Goal: Communication & Community: Ask a question

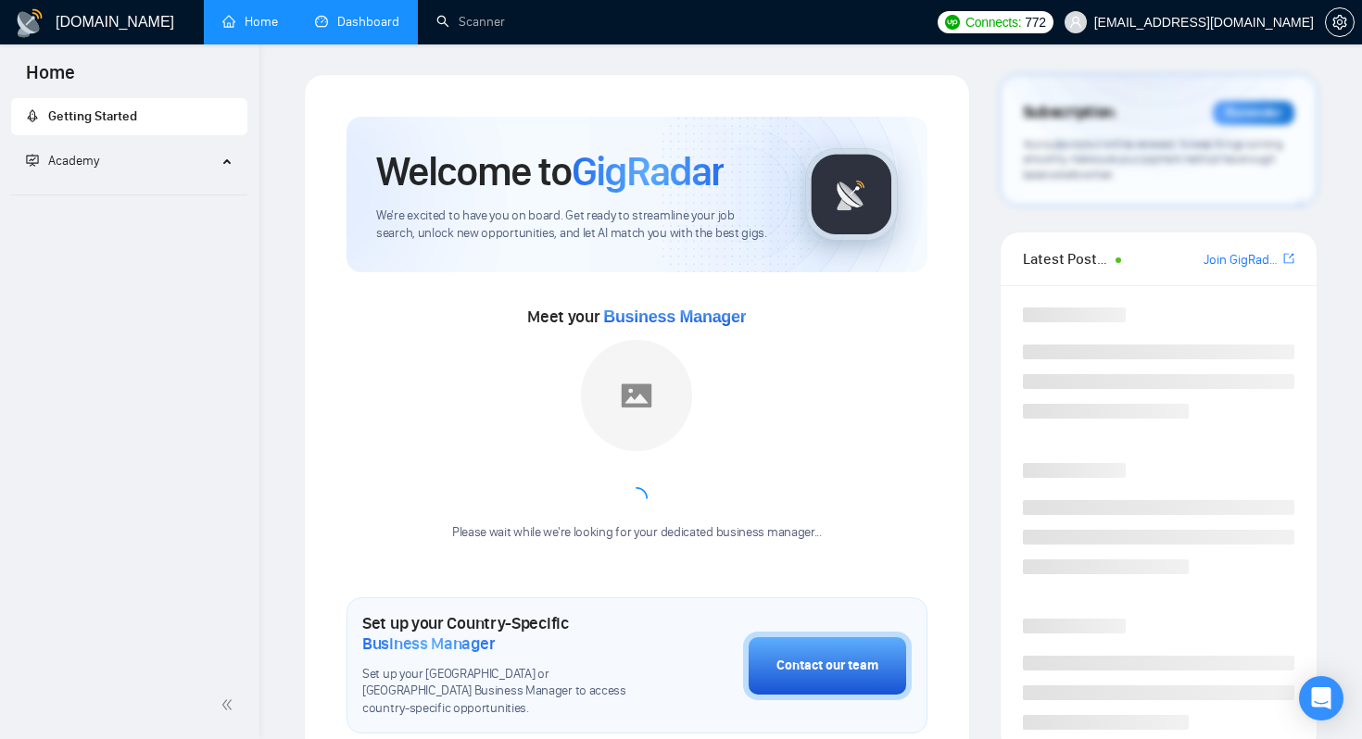
click at [381, 15] on link "Dashboard" at bounding box center [357, 22] width 84 height 16
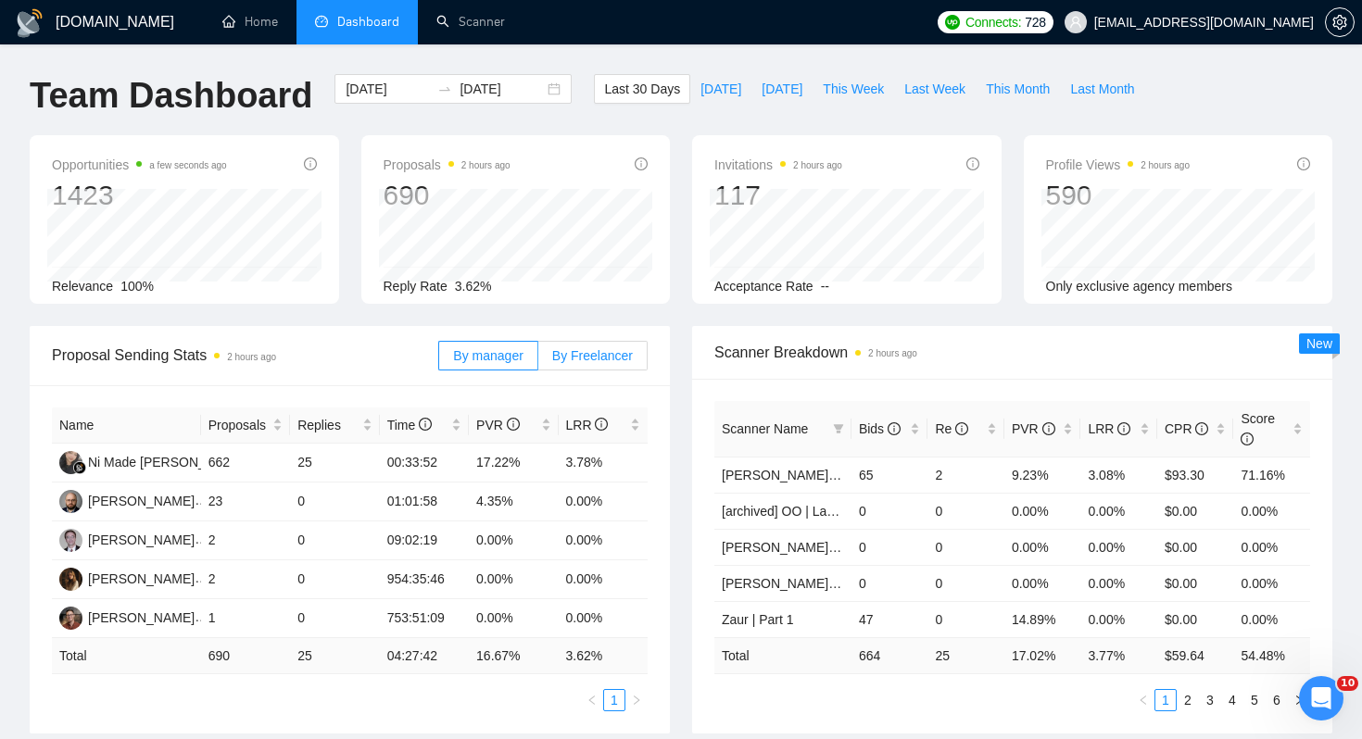
click at [593, 361] on span "By Freelancer" at bounding box center [592, 355] width 81 height 15
click at [538, 360] on input "By Freelancer" at bounding box center [538, 360] width 0 height 0
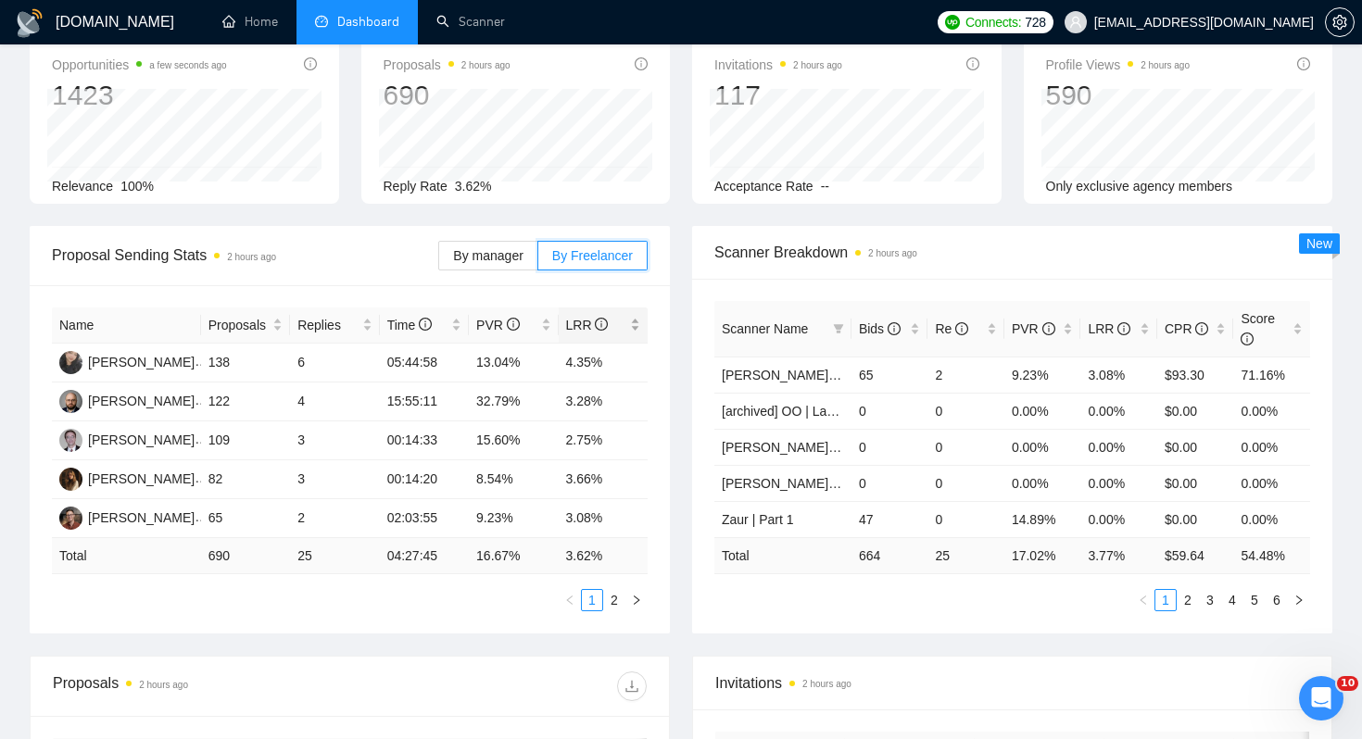
scroll to position [107, 0]
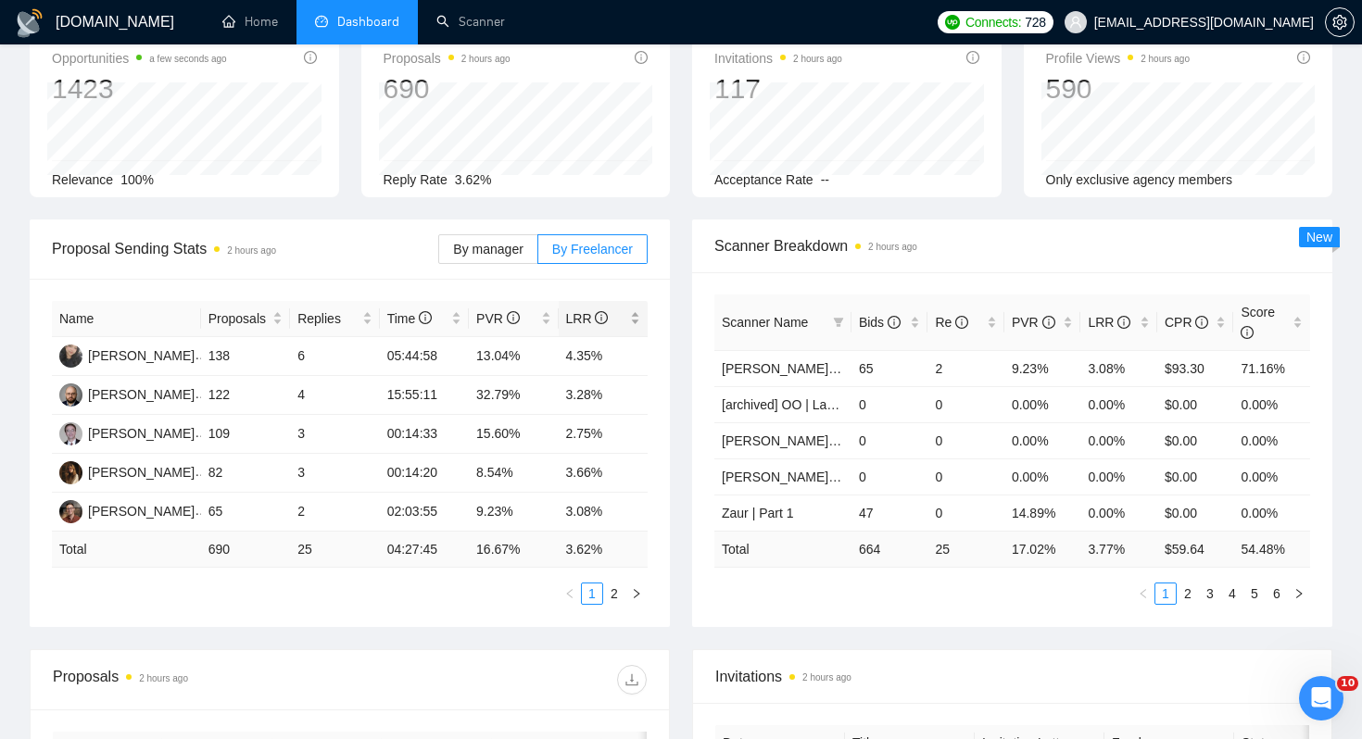
click at [572, 327] on span "LRR" at bounding box center [596, 318] width 61 height 20
click at [669, 379] on div "Name Proposals Replies Time PVR LRR Nick Nahnybida 53 7 00:14:16 32.08% 13.21% …" at bounding box center [350, 453] width 640 height 348
click at [1198, 333] on div "CPR" at bounding box center [1195, 322] width 62 height 20
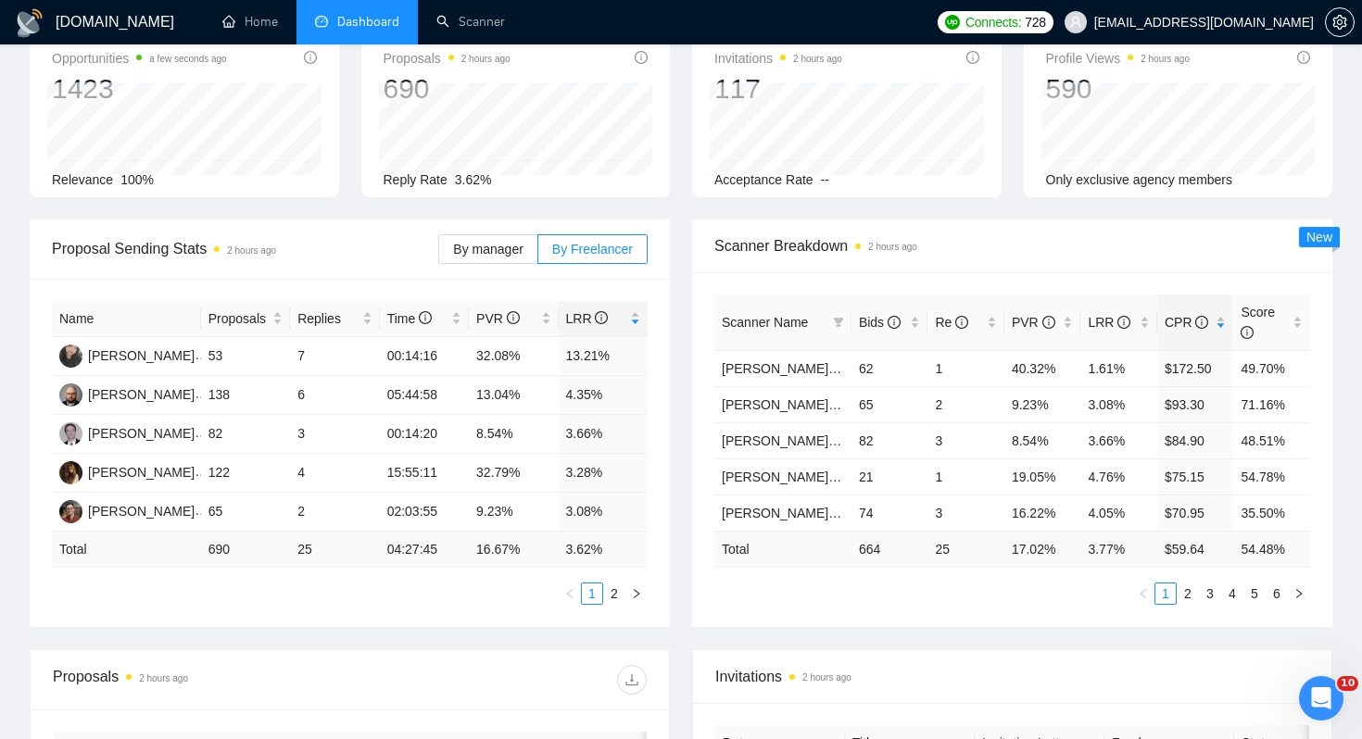
scroll to position [0, 0]
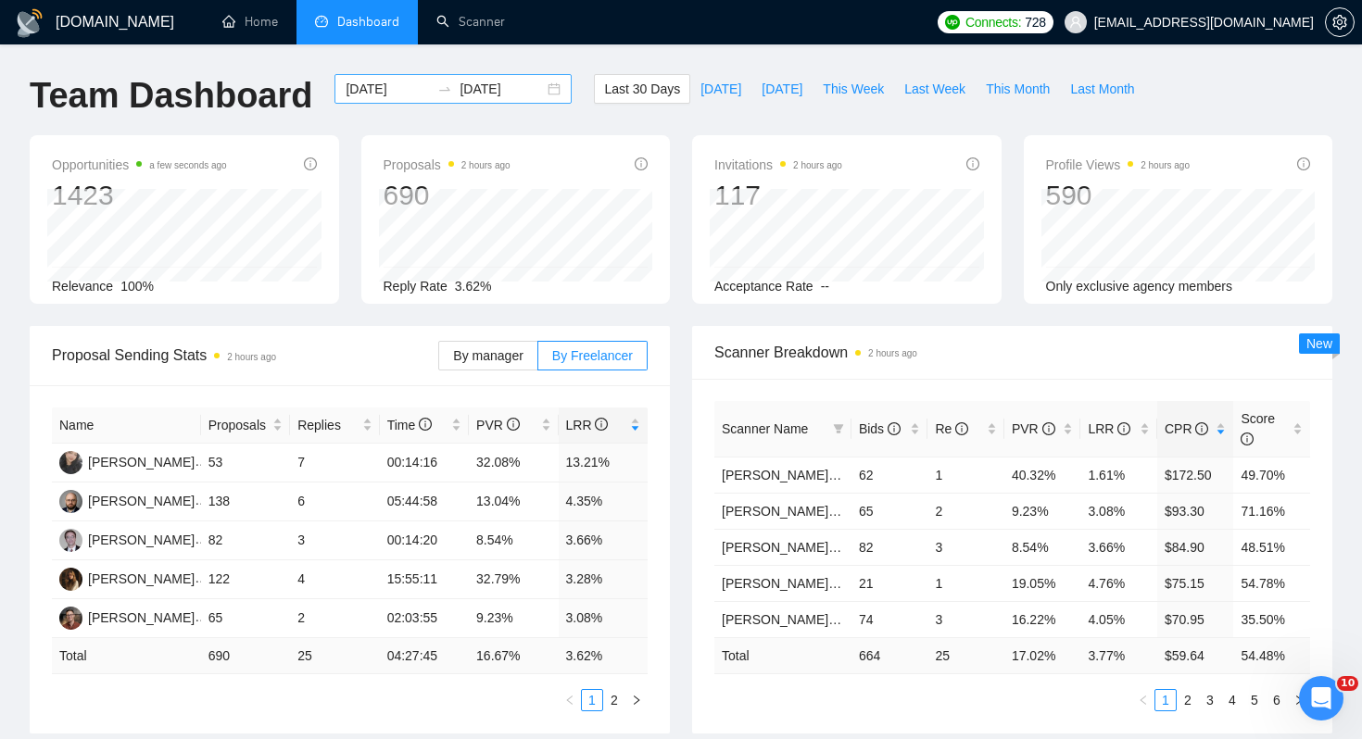
click at [535, 95] on div "2025-07-27 2025-08-26" at bounding box center [452, 89] width 237 height 30
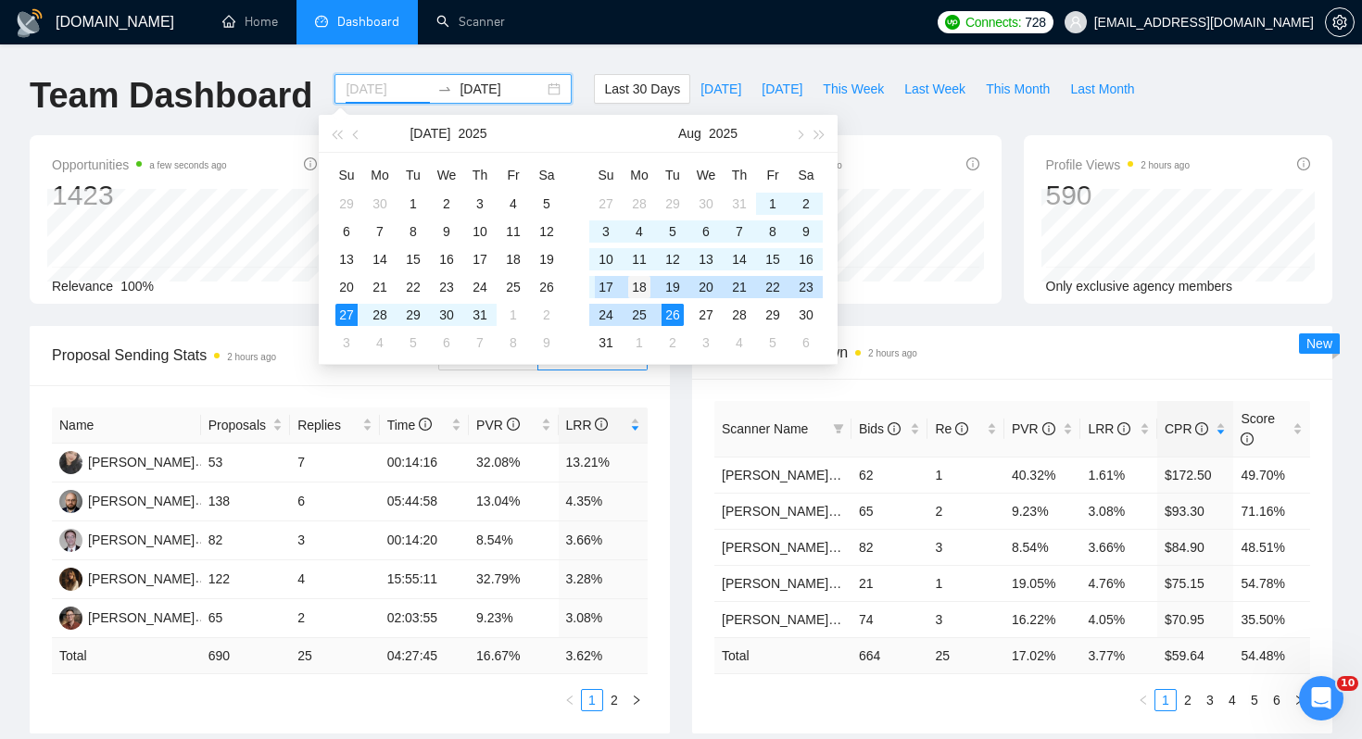
type input "2025-08-18"
click at [646, 289] on div "18" at bounding box center [639, 287] width 22 height 22
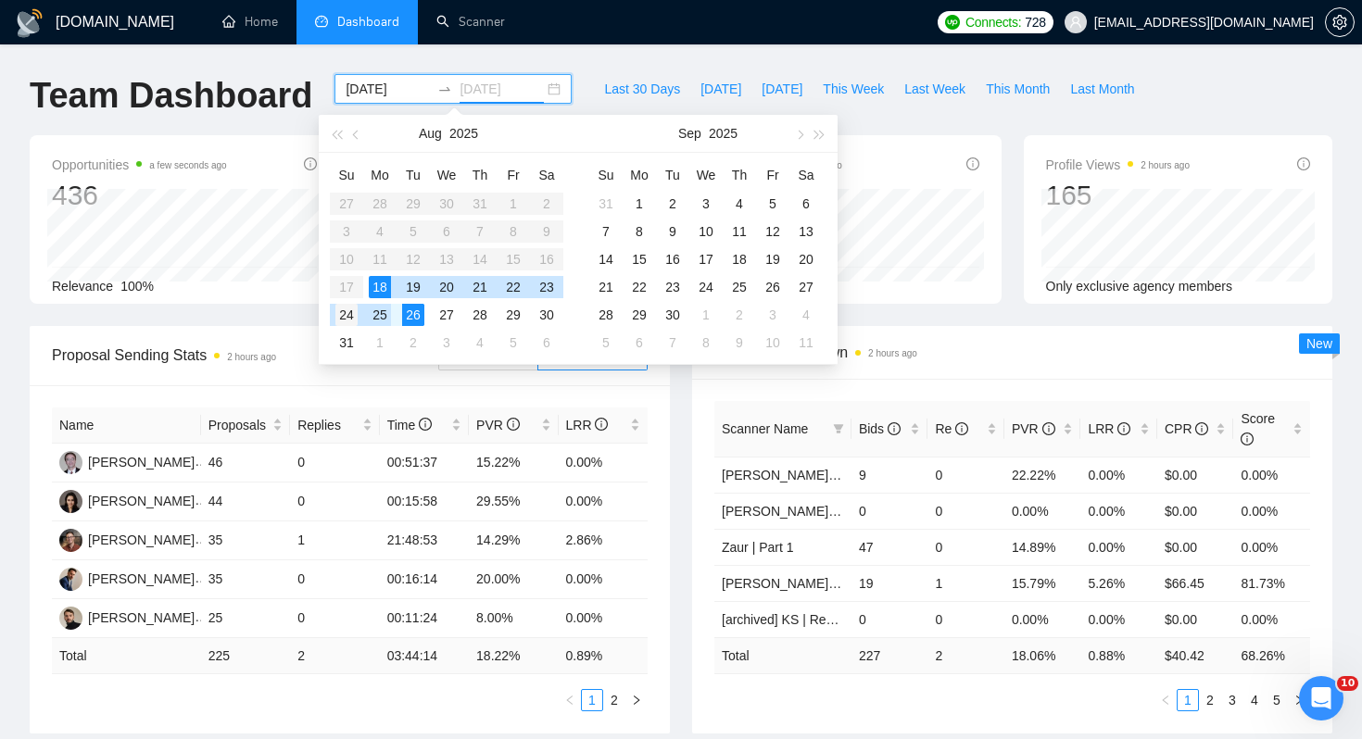
type input "2025-08-24"
click at [338, 317] on div "24" at bounding box center [346, 315] width 22 height 22
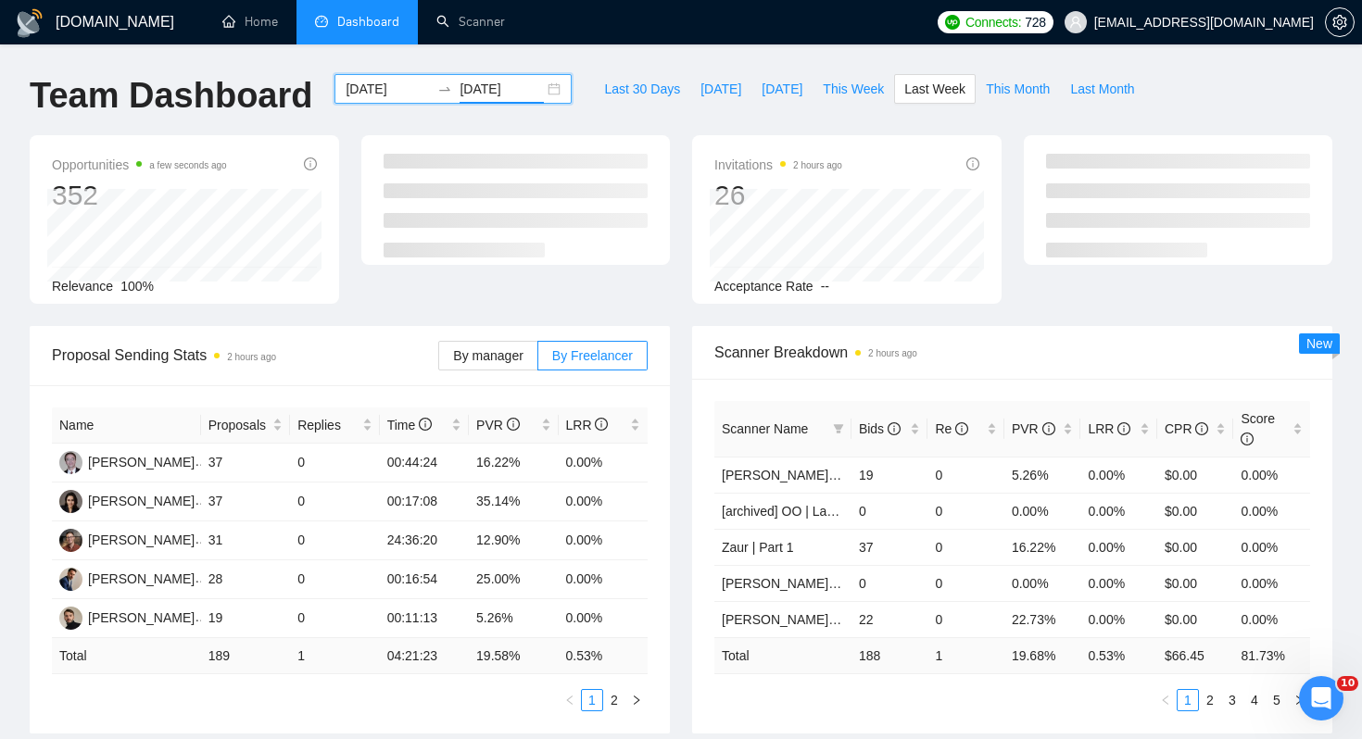
click at [690, 310] on div "Opportunities a few seconds ago 352 Relevance 100% Invitations 2 hours ago 26 A…" at bounding box center [681, 230] width 1325 height 191
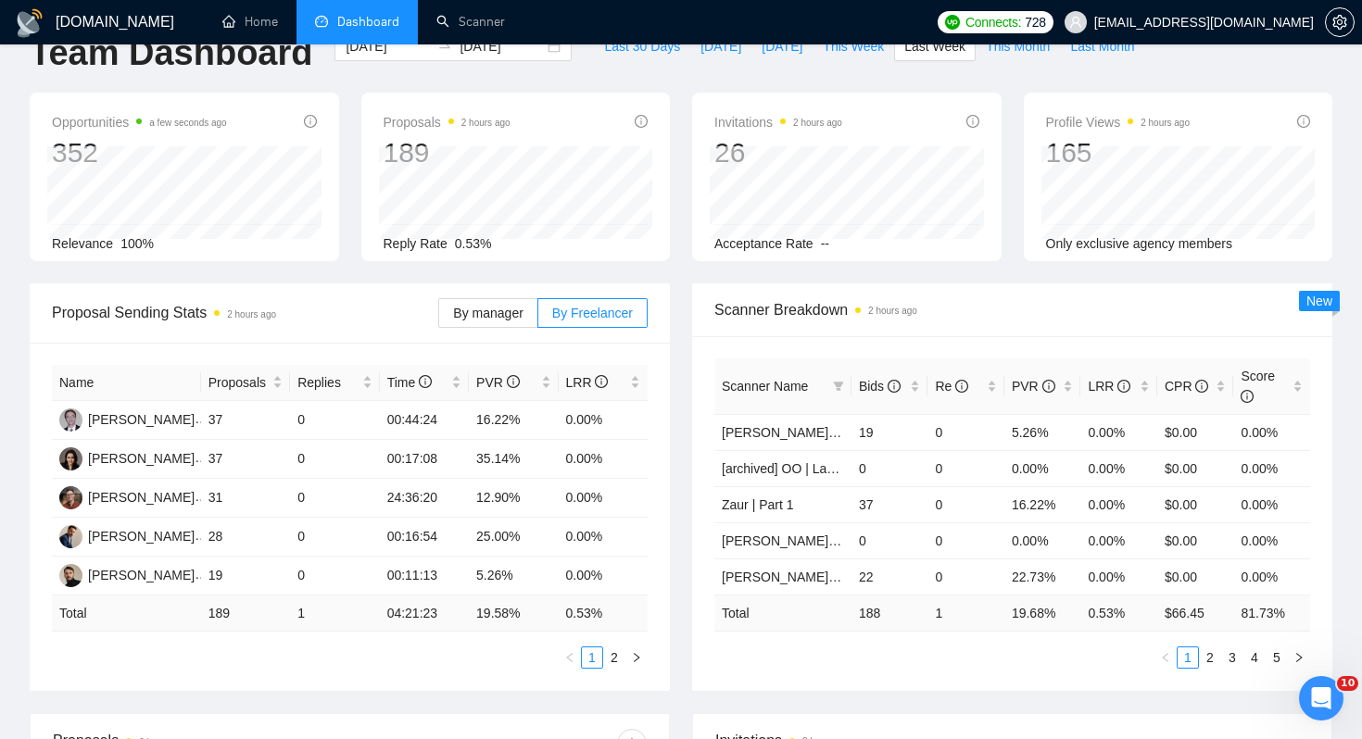
scroll to position [52, 0]
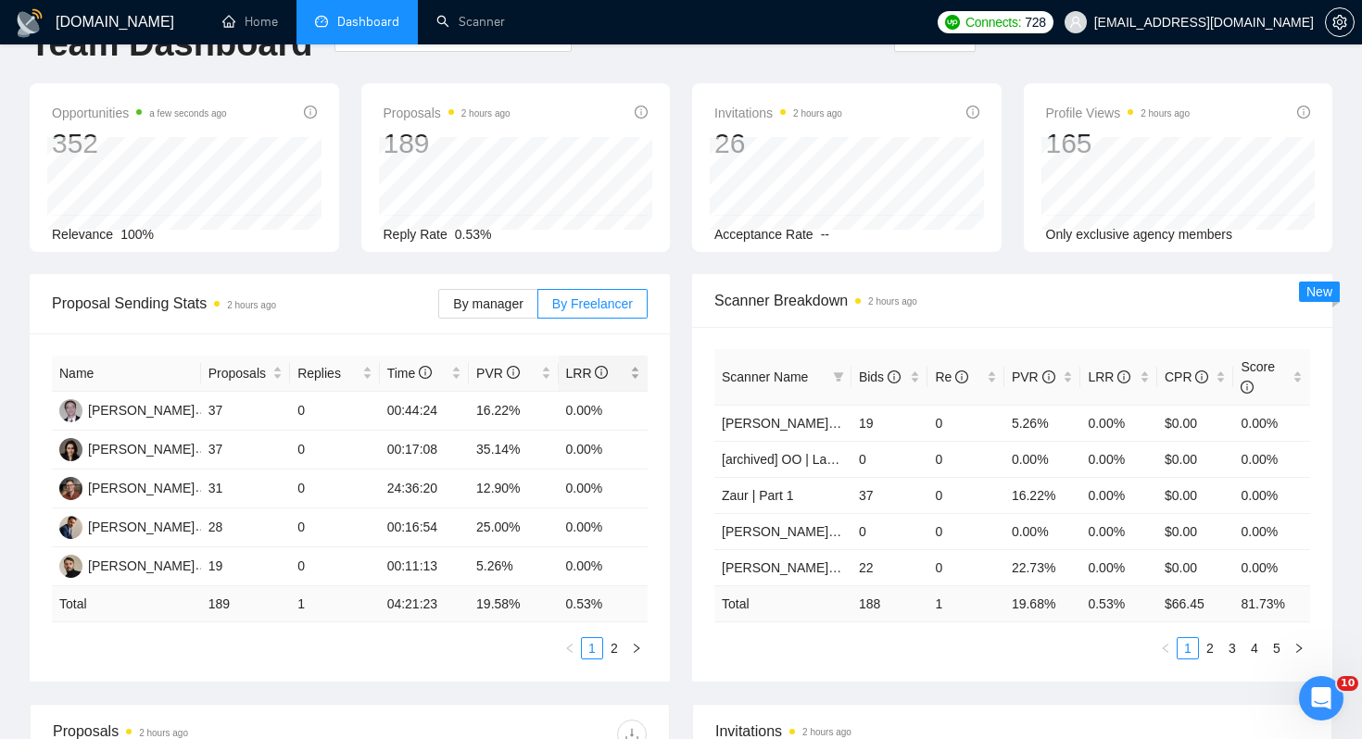
click at [623, 384] on div "LRR" at bounding box center [603, 373] width 75 height 20
click at [626, 376] on div "LRR" at bounding box center [603, 373] width 75 height 20
click at [683, 334] on div "Scanner Breakdown 2 hours ago Scanner Name Bids Re PVR LRR CPR Score Terry | La…" at bounding box center [1012, 478] width 662 height 408
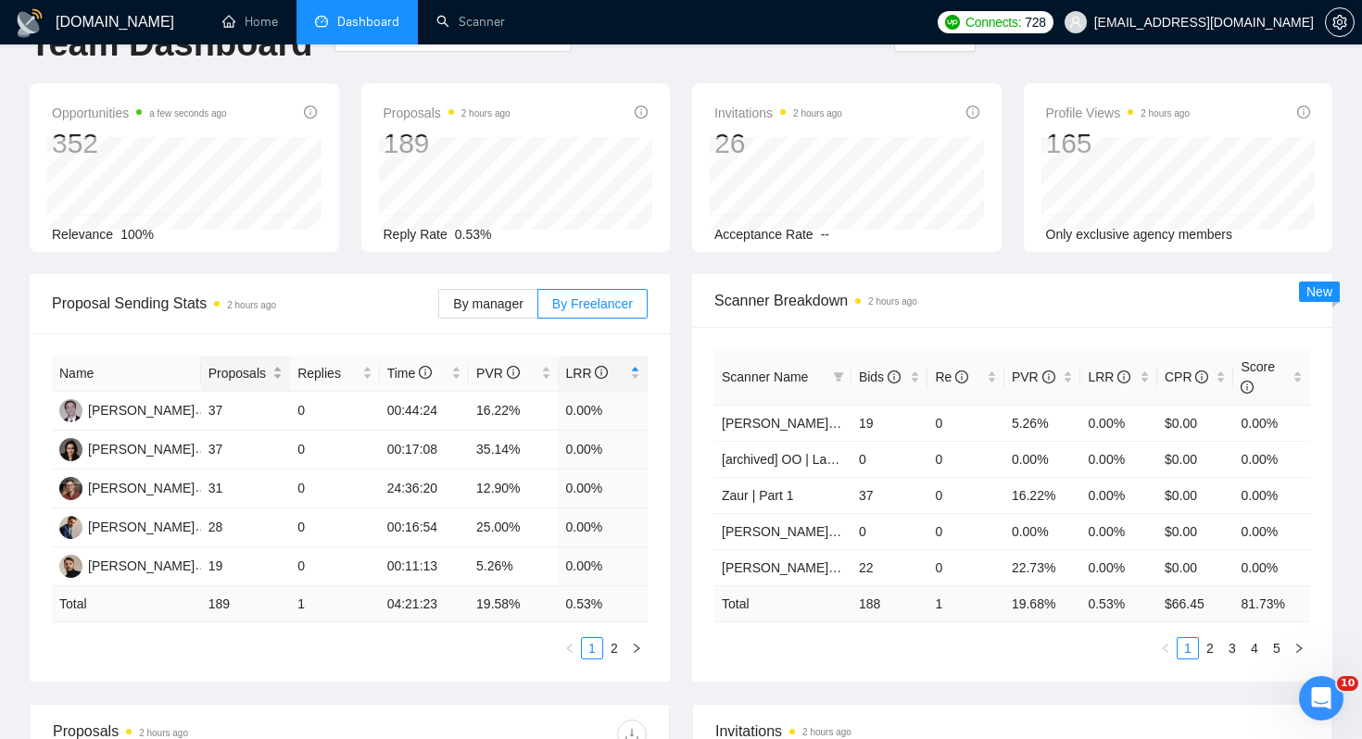
click at [246, 375] on span "Proposals" at bounding box center [238, 373] width 60 height 20
click at [269, 328] on div "Proposal Sending Stats 2 hours ago" at bounding box center [245, 303] width 386 height 53
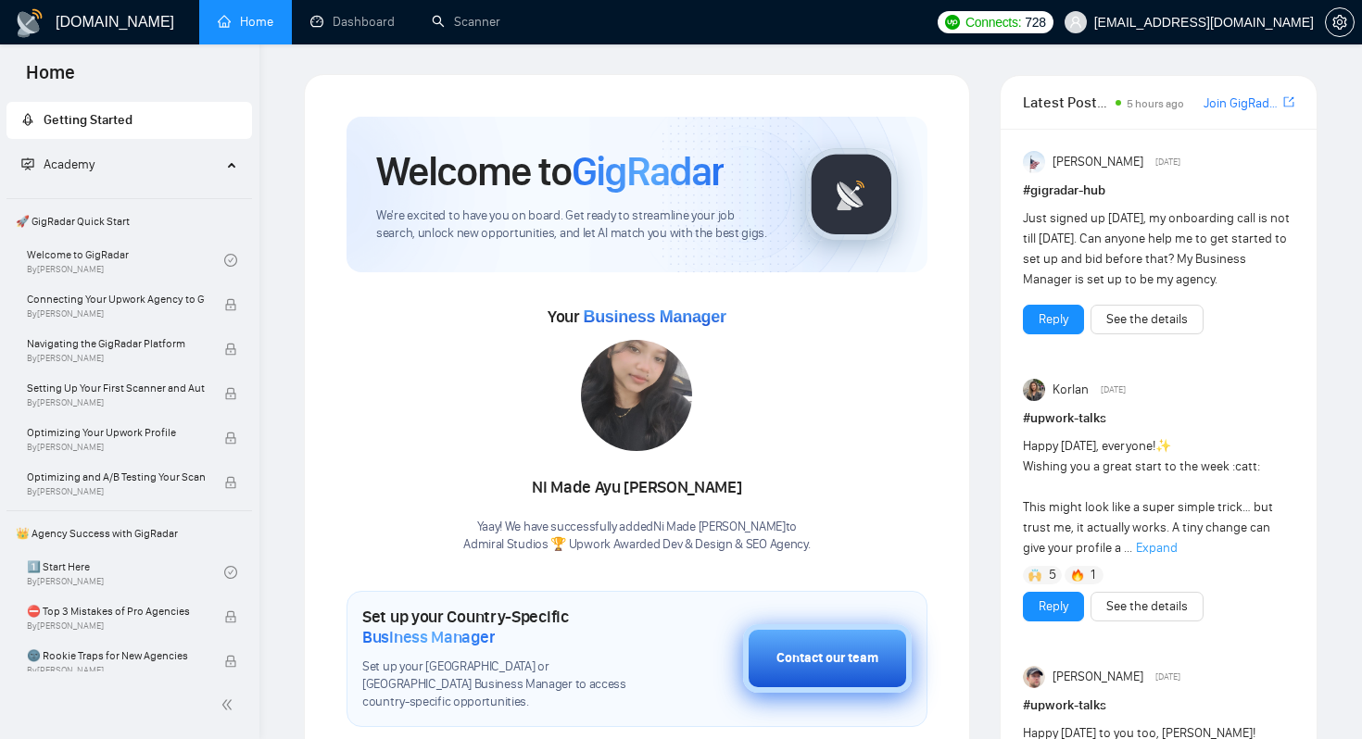
click at [801, 649] on div "Contact our team" at bounding box center [827, 658] width 102 height 20
click at [836, 648] on div "Contact our team" at bounding box center [827, 658] width 102 height 20
click at [799, 650] on div "Contact our team" at bounding box center [827, 658] width 102 height 20
click at [821, 648] on div "Contact our team" at bounding box center [827, 658] width 102 height 20
click at [818, 395] on div "Your Business Manager Ni Made Ayu Della Anggraeni Yaay! We have successfully ad…" at bounding box center [636, 428] width 581 height 252
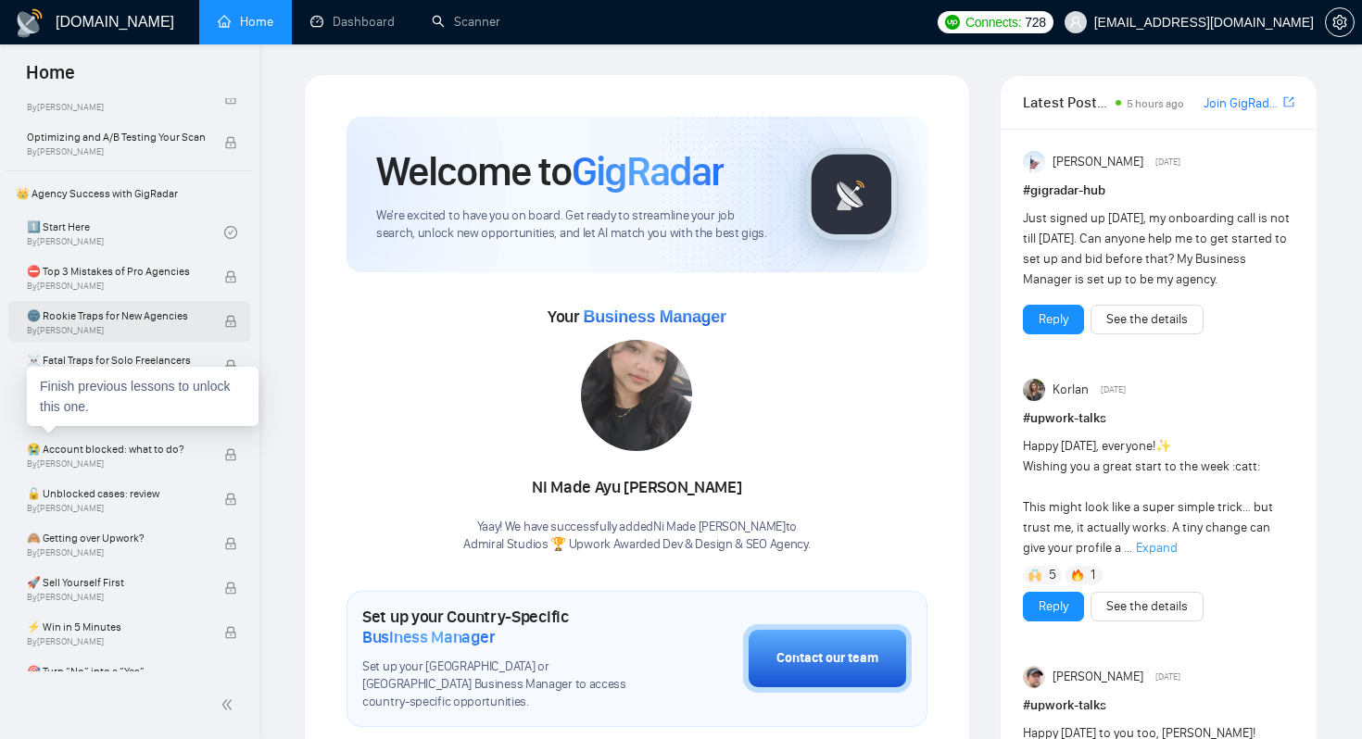
scroll to position [321, 0]
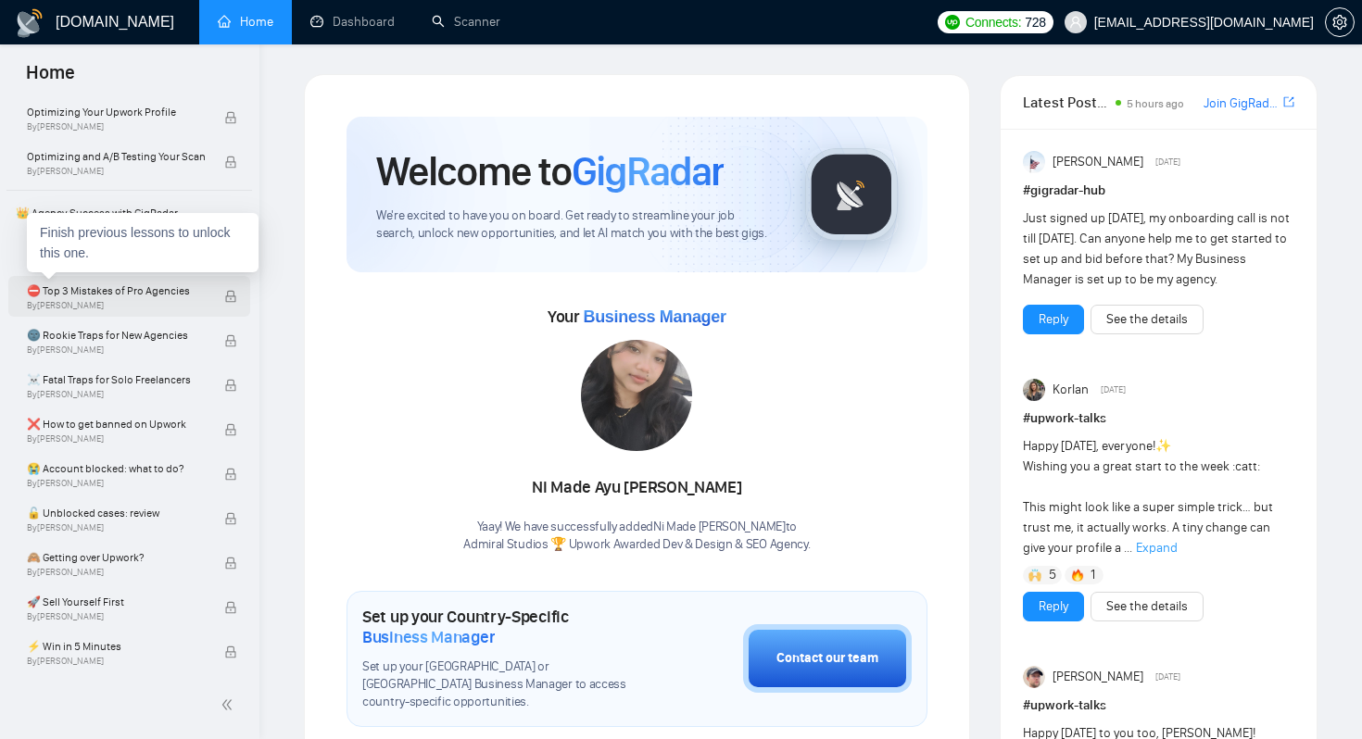
click at [147, 301] on span "By Vadym Ovcharenko" at bounding box center [116, 305] width 178 height 11
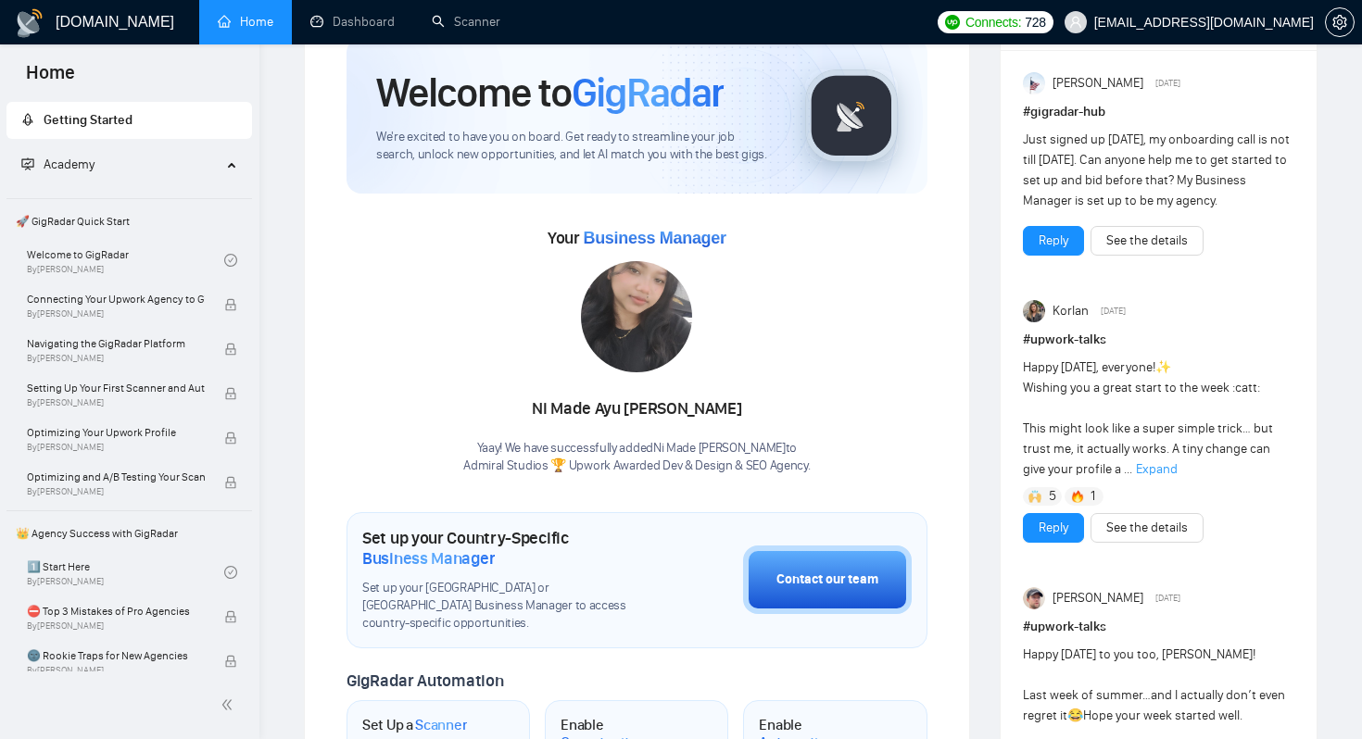
scroll to position [0, 0]
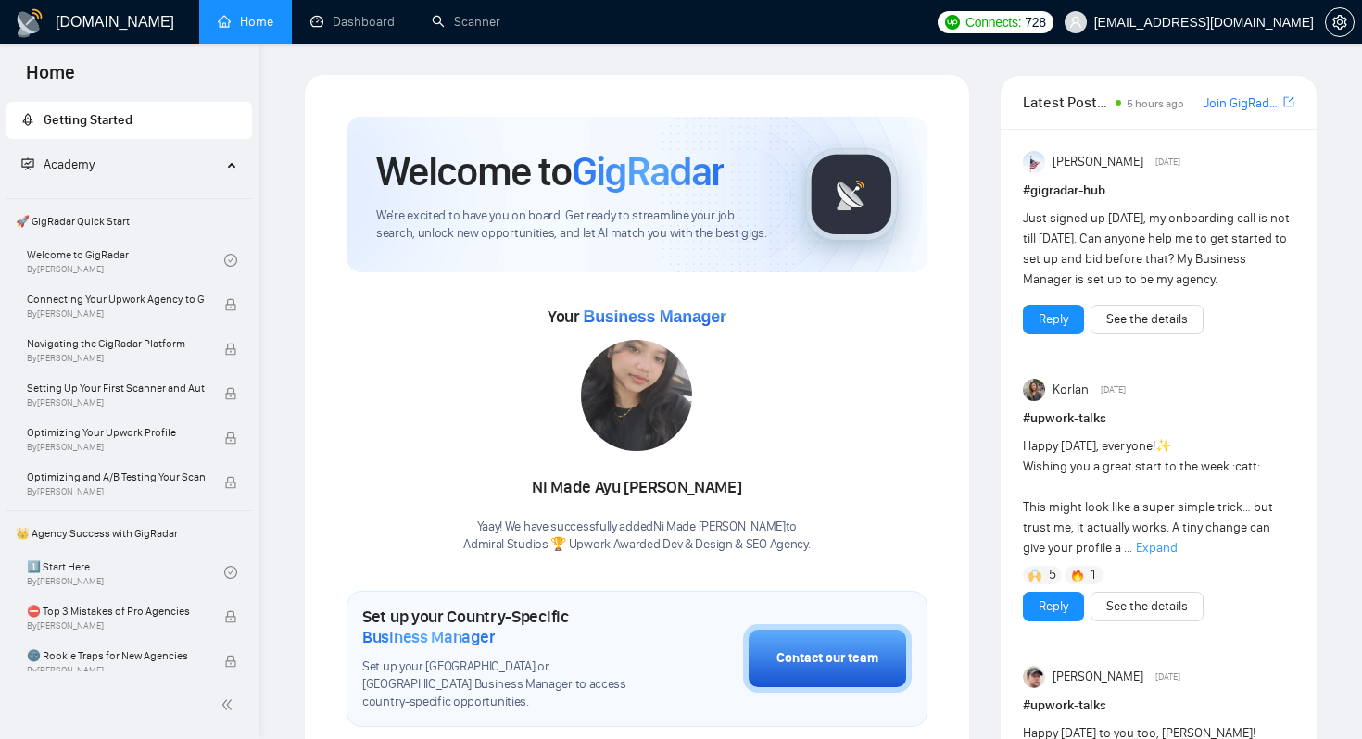
click at [1136, 548] on span "Expand" at bounding box center [1157, 548] width 42 height 16
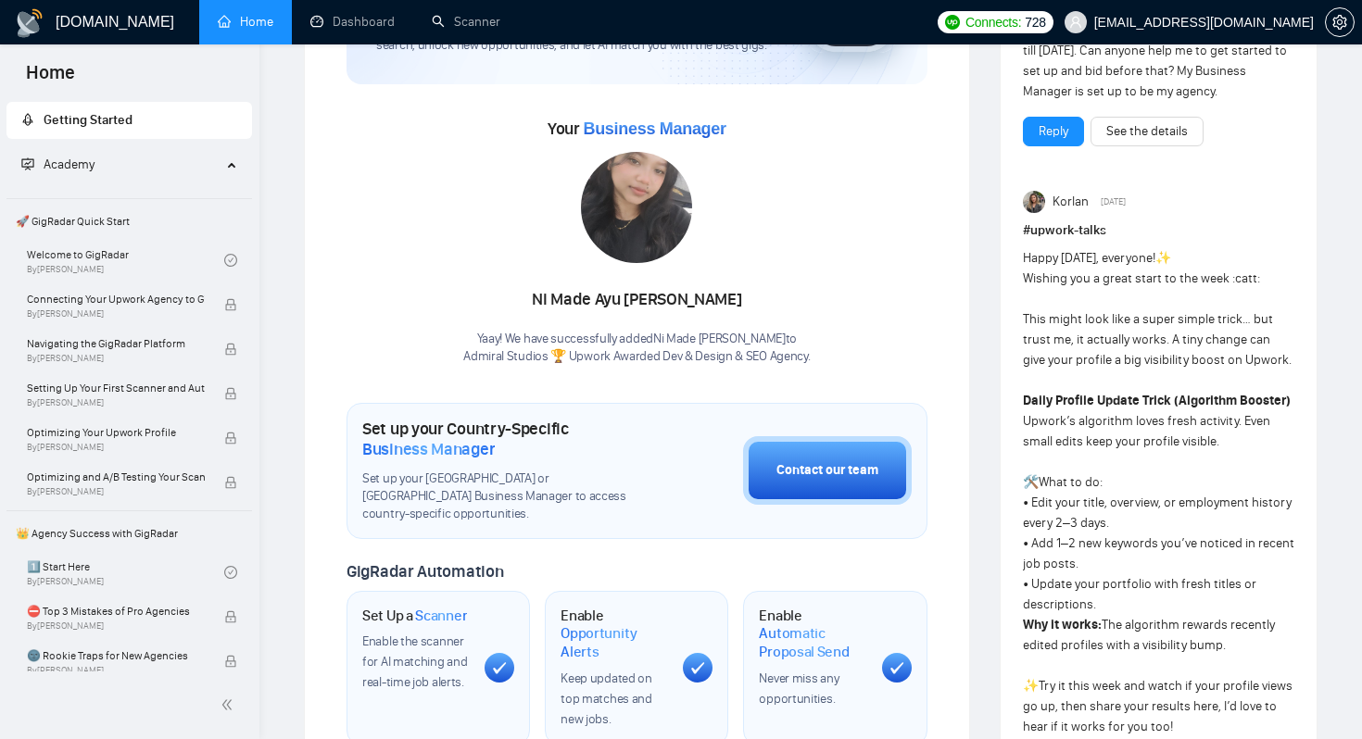
scroll to position [149, 0]
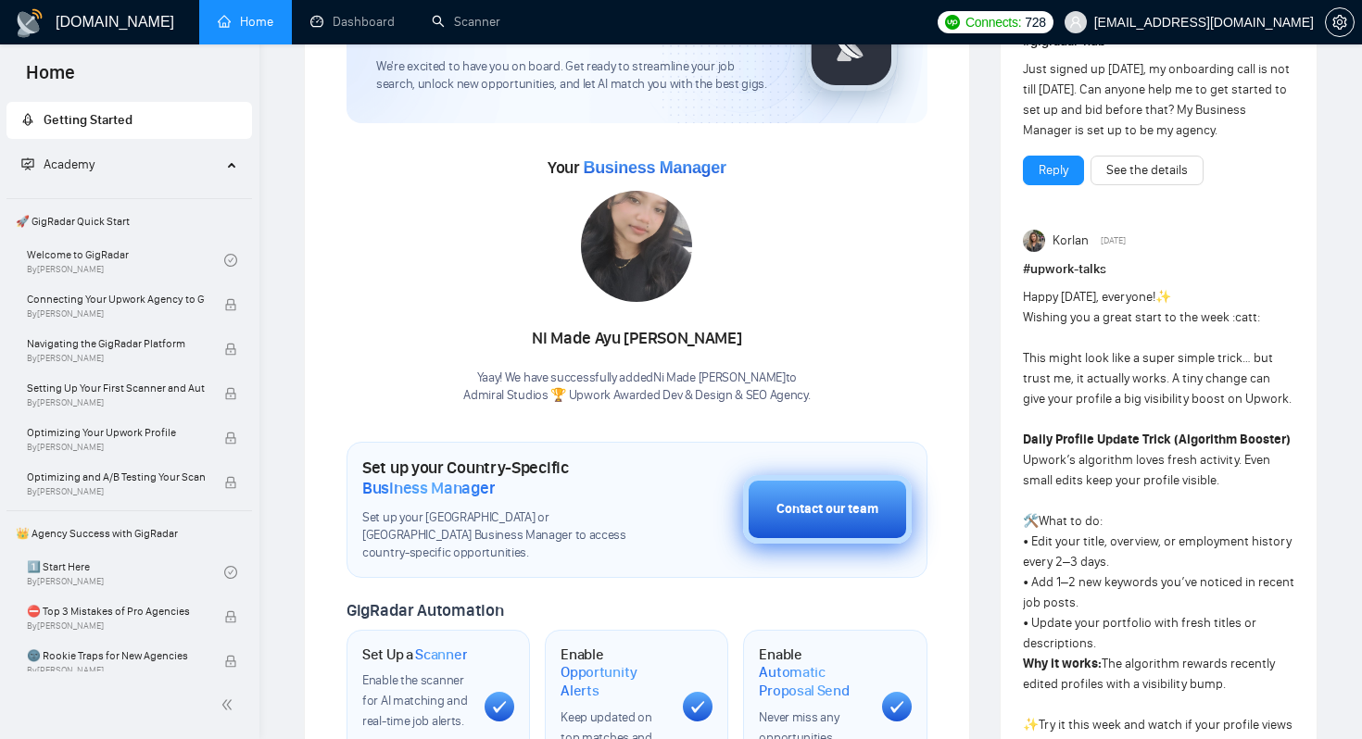
click at [835, 524] on button "Contact our team" at bounding box center [827, 509] width 169 height 69
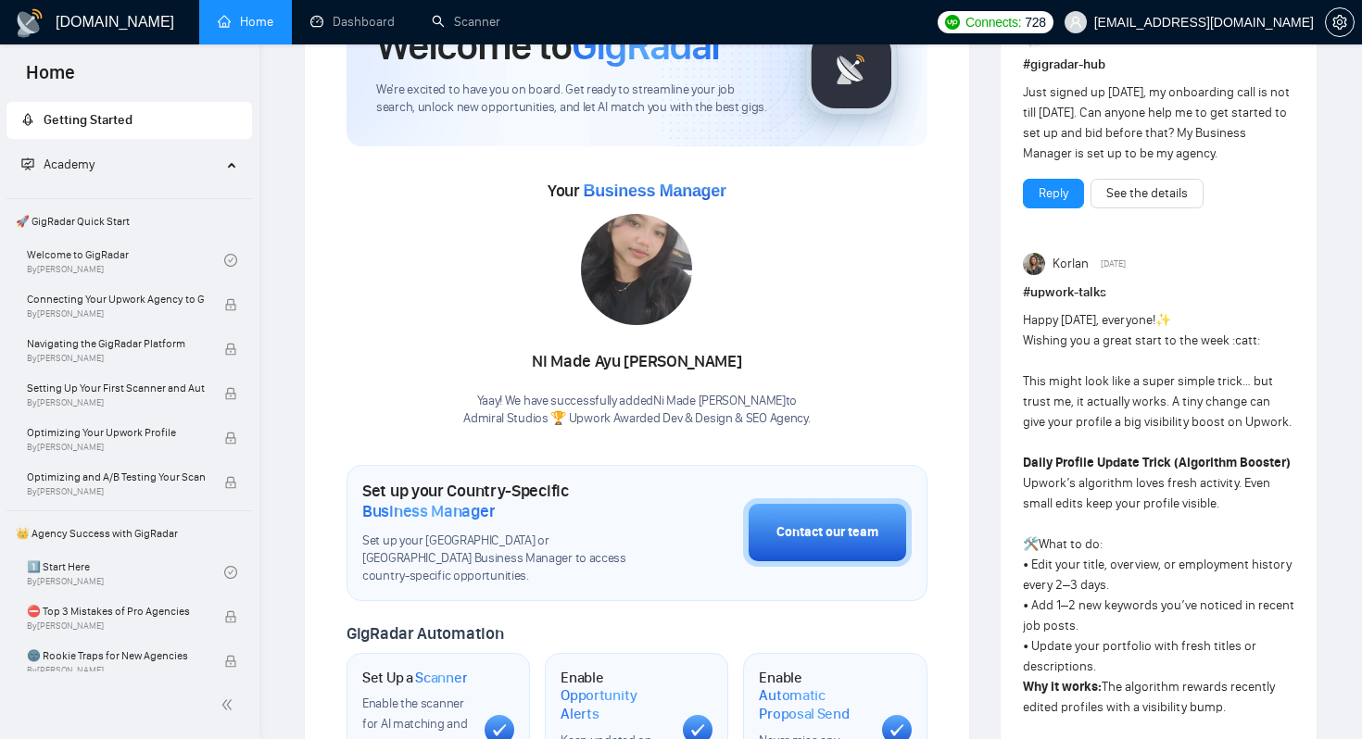
scroll to position [124, 0]
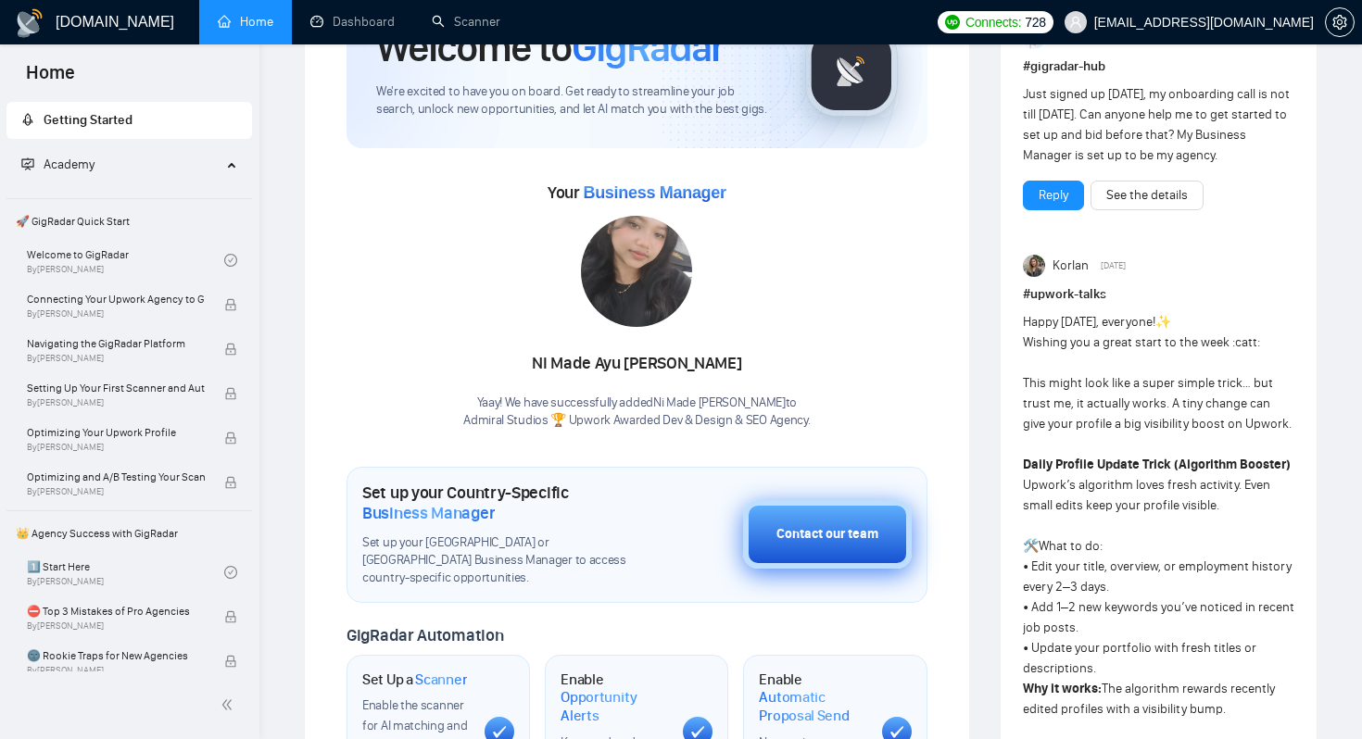
click at [884, 559] on button "Contact our team" at bounding box center [827, 534] width 169 height 69
click at [854, 527] on div "Contact our team" at bounding box center [827, 534] width 102 height 20
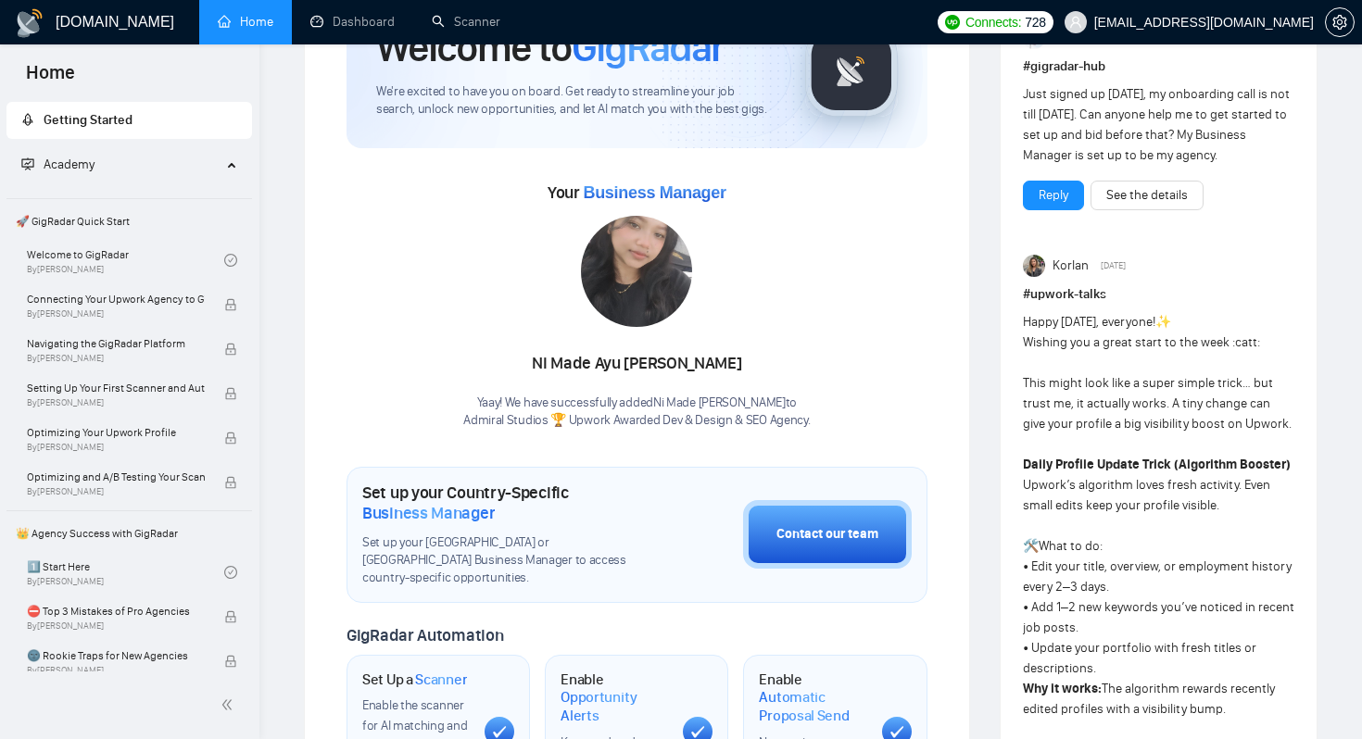
scroll to position [0, 0]
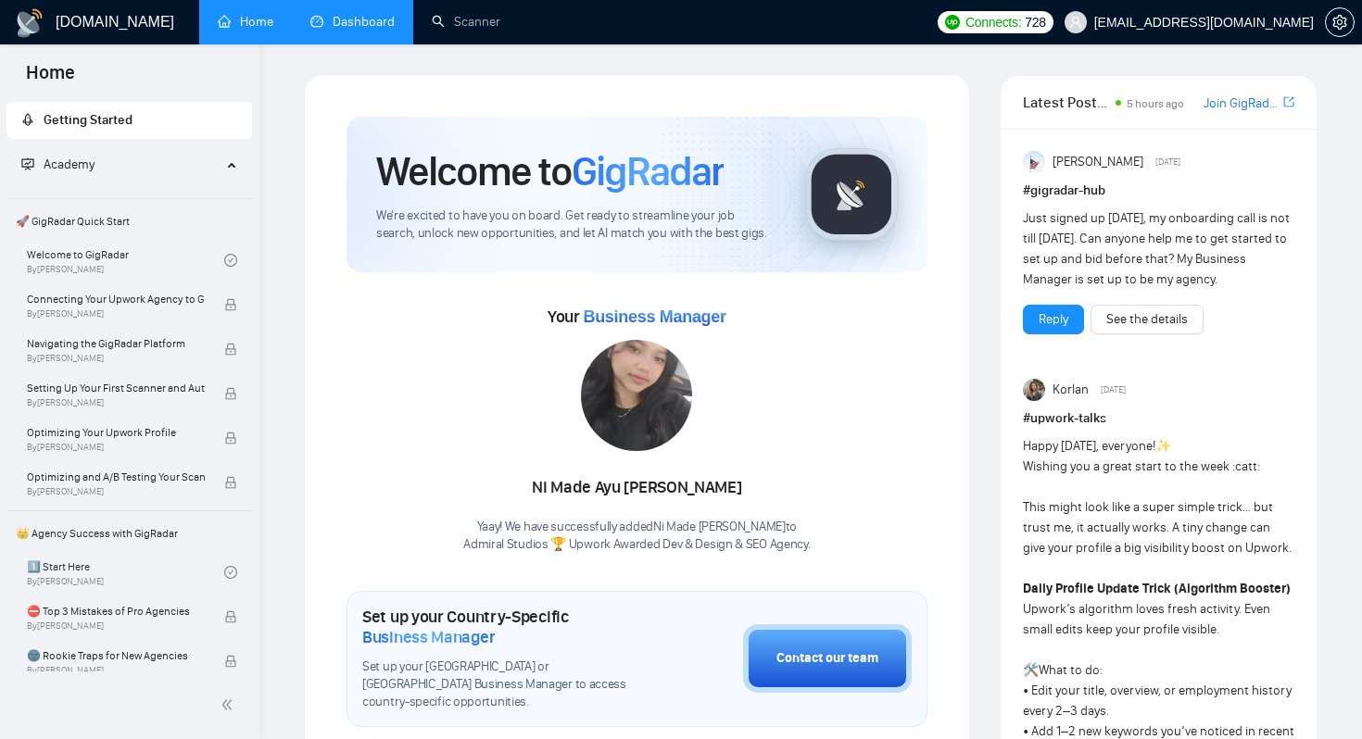
click at [364, 30] on link "Dashboard" at bounding box center [352, 22] width 84 height 16
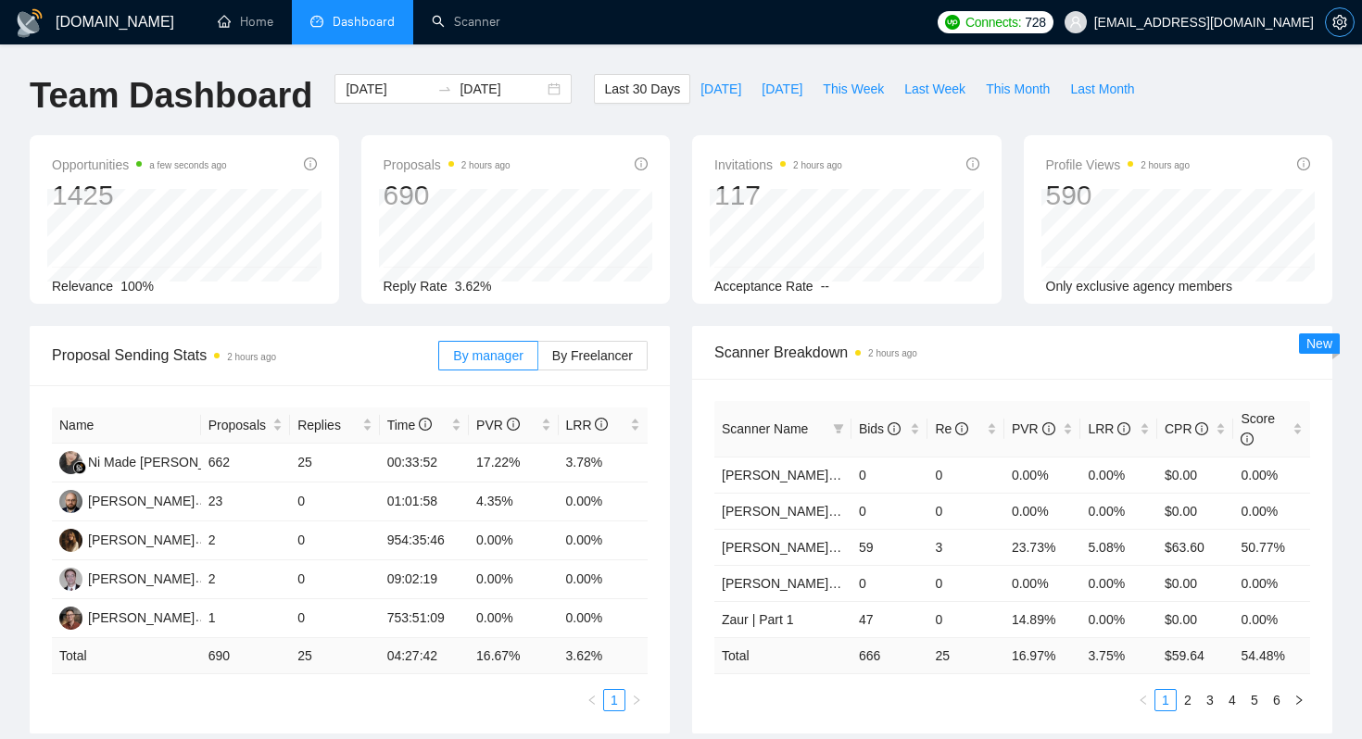
click at [1340, 34] on button "button" at bounding box center [1340, 22] width 30 height 30
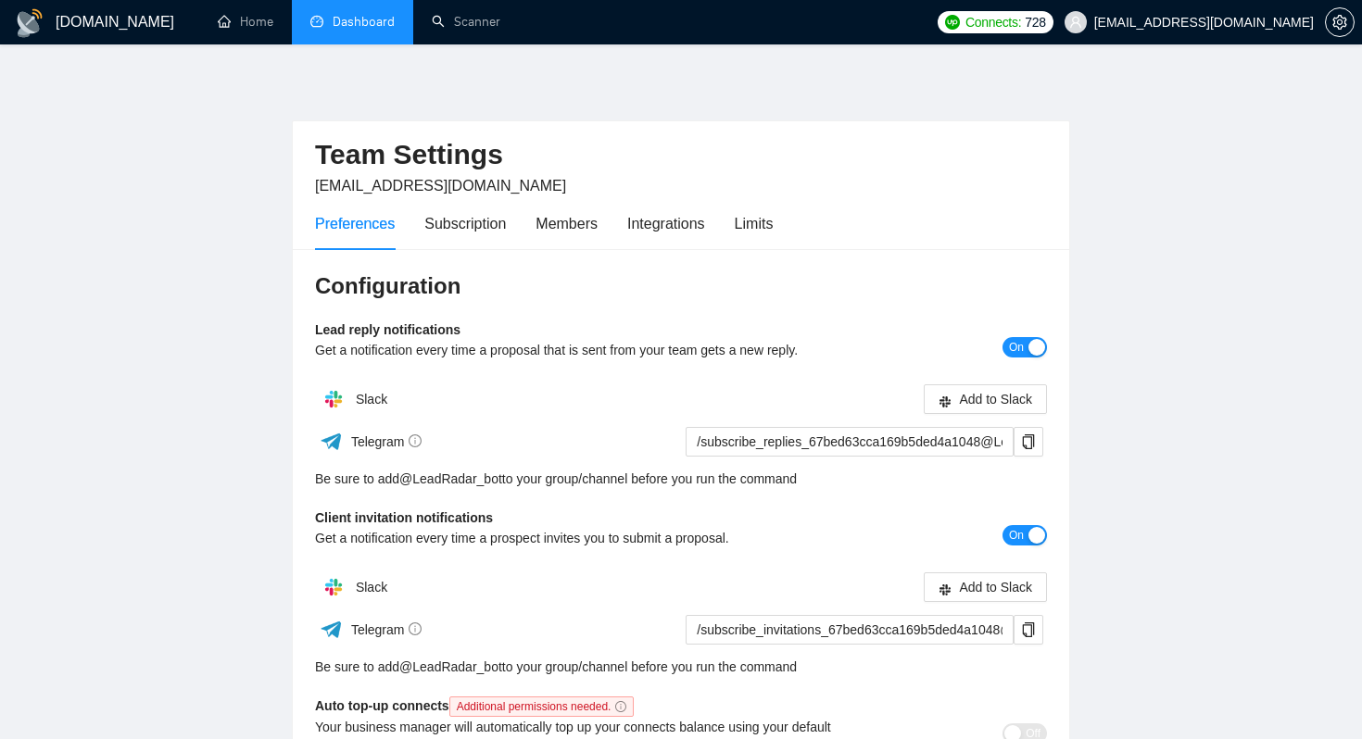
click at [354, 30] on link "Dashboard" at bounding box center [352, 22] width 84 height 16
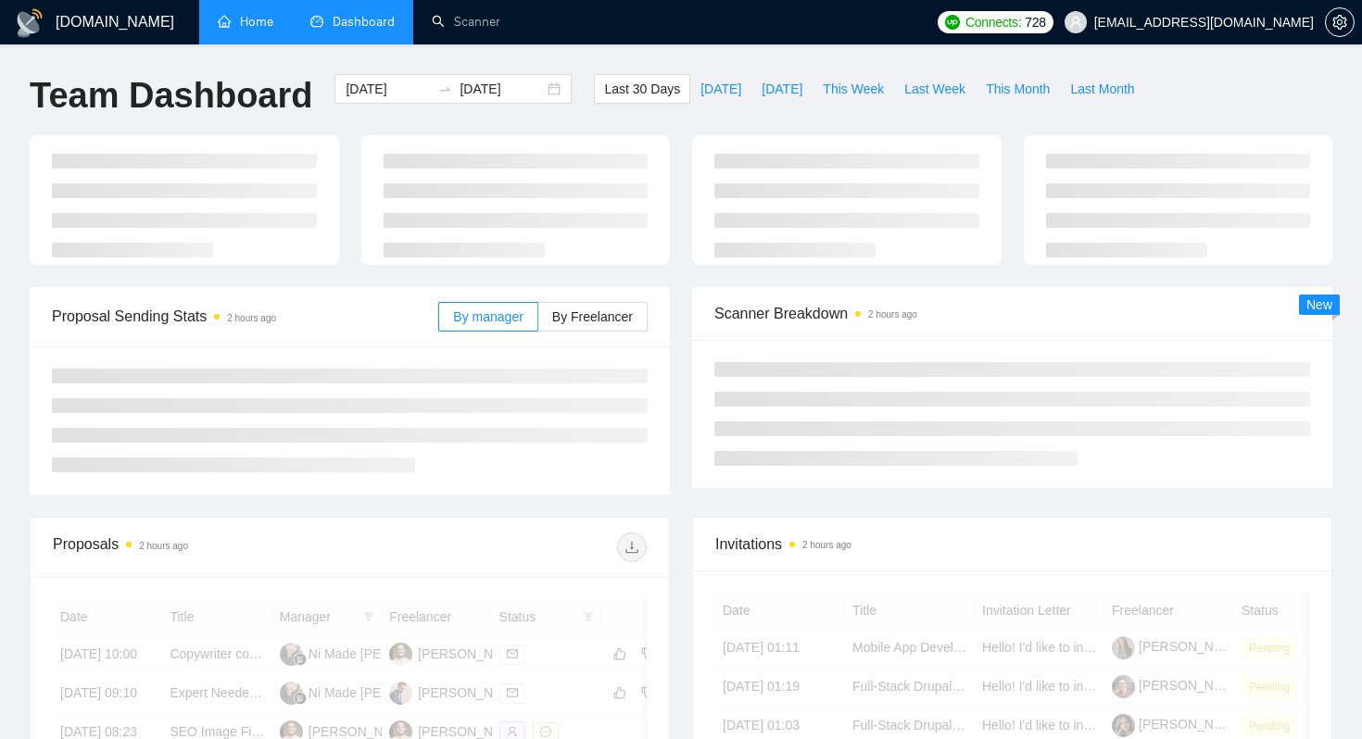
click at [242, 28] on link "Home" at bounding box center [246, 22] width 56 height 16
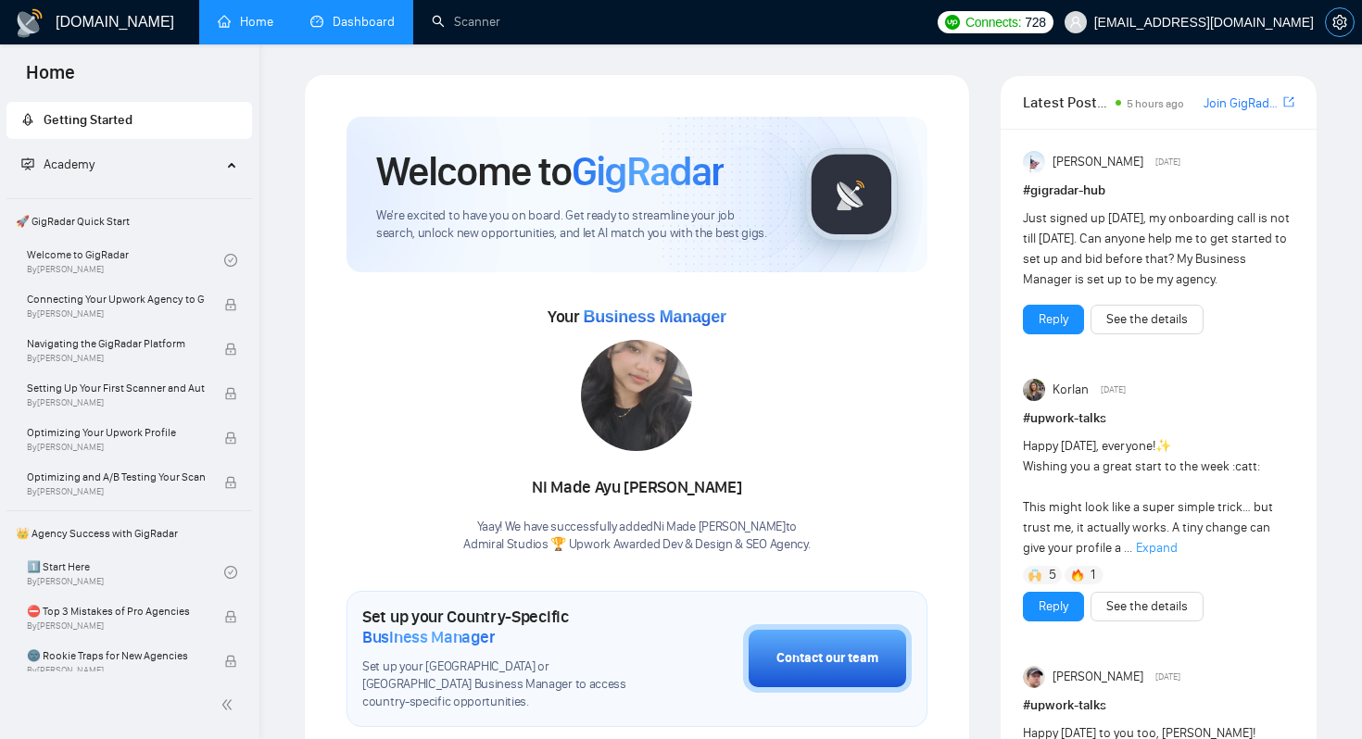
click at [1332, 16] on icon "setting" at bounding box center [1339, 22] width 15 height 15
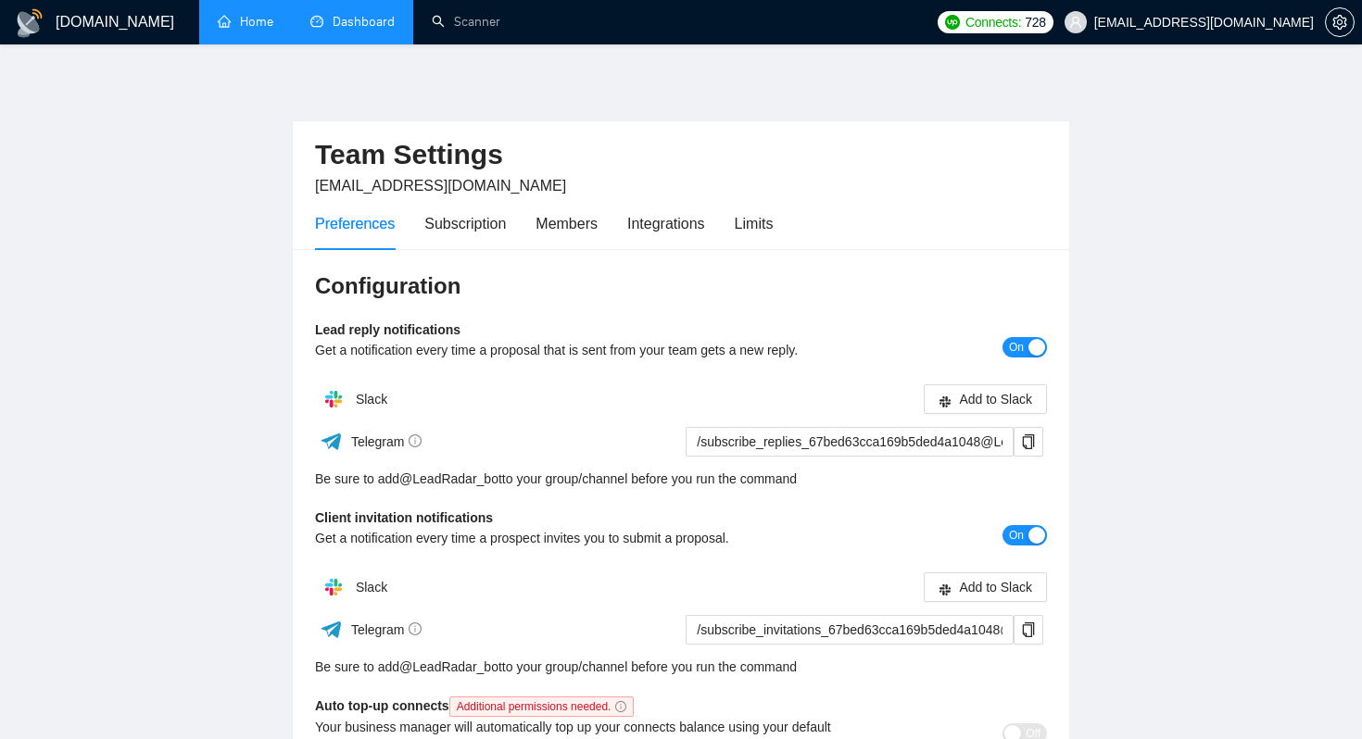
click at [97, 20] on h1 "[DOMAIN_NAME]" at bounding box center [115, 22] width 119 height 44
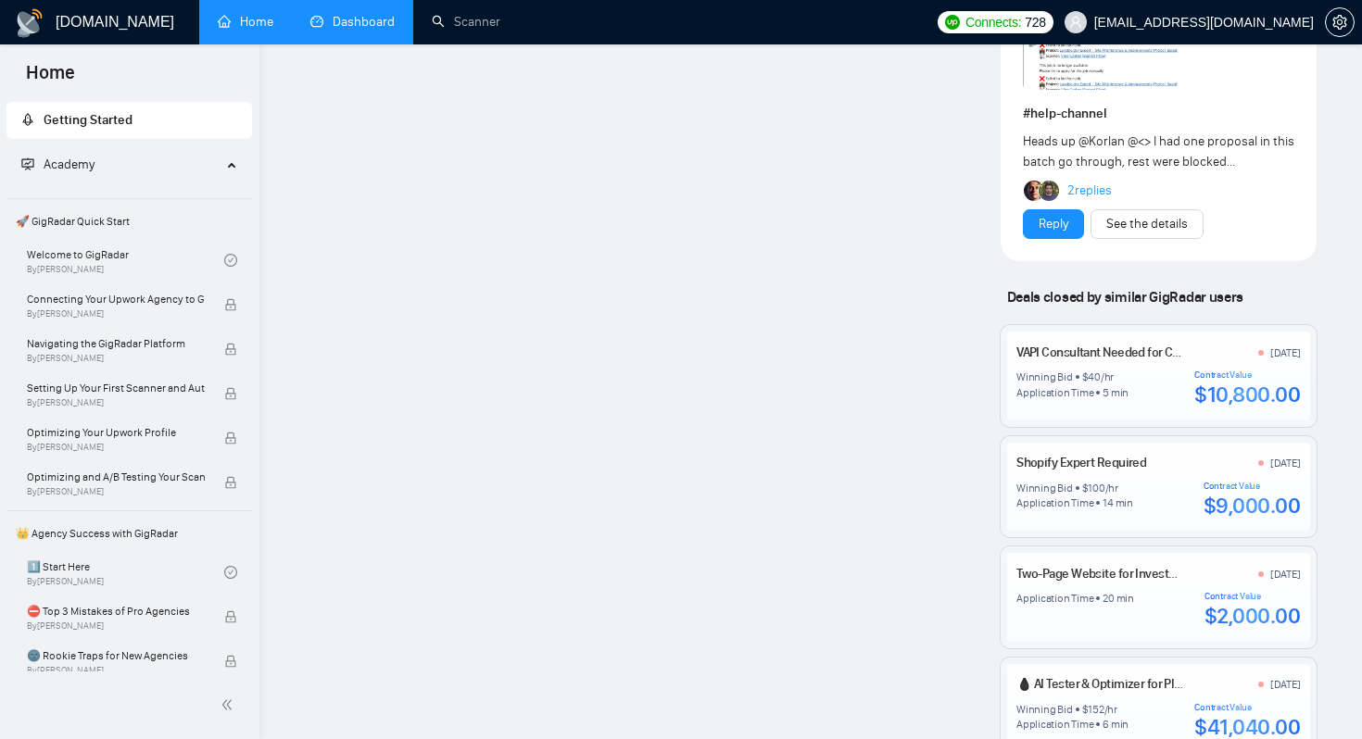
scroll to position [1401, 0]
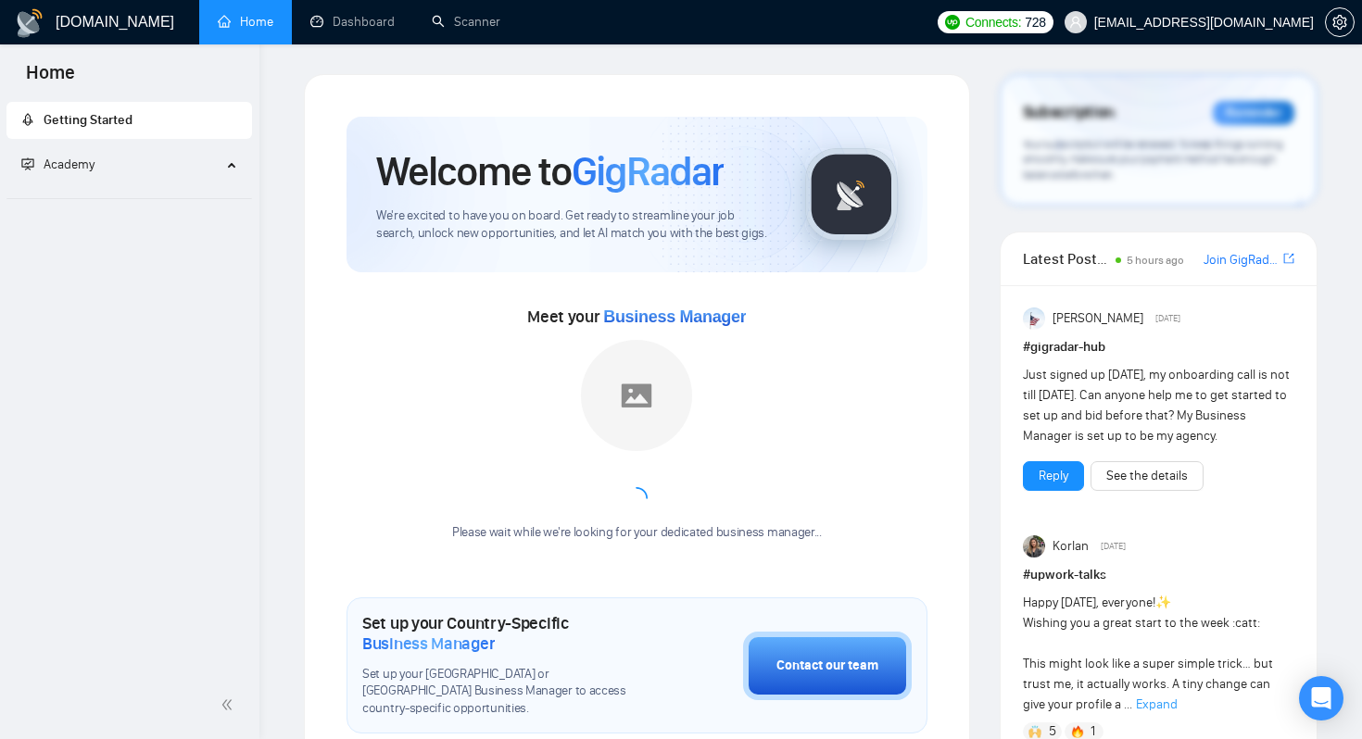
scroll to position [1401, 0]
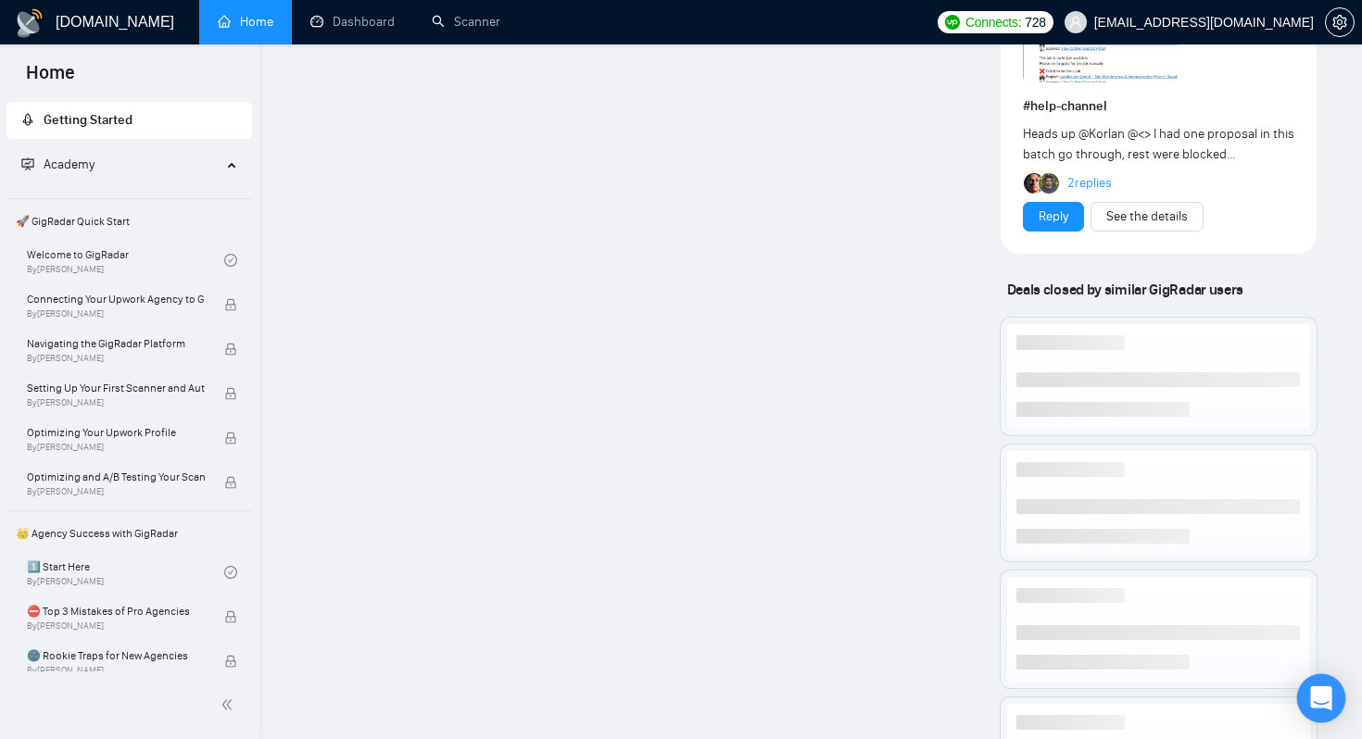
click at [1329, 700] on icon "Open Intercom Messenger" at bounding box center [1320, 698] width 21 height 24
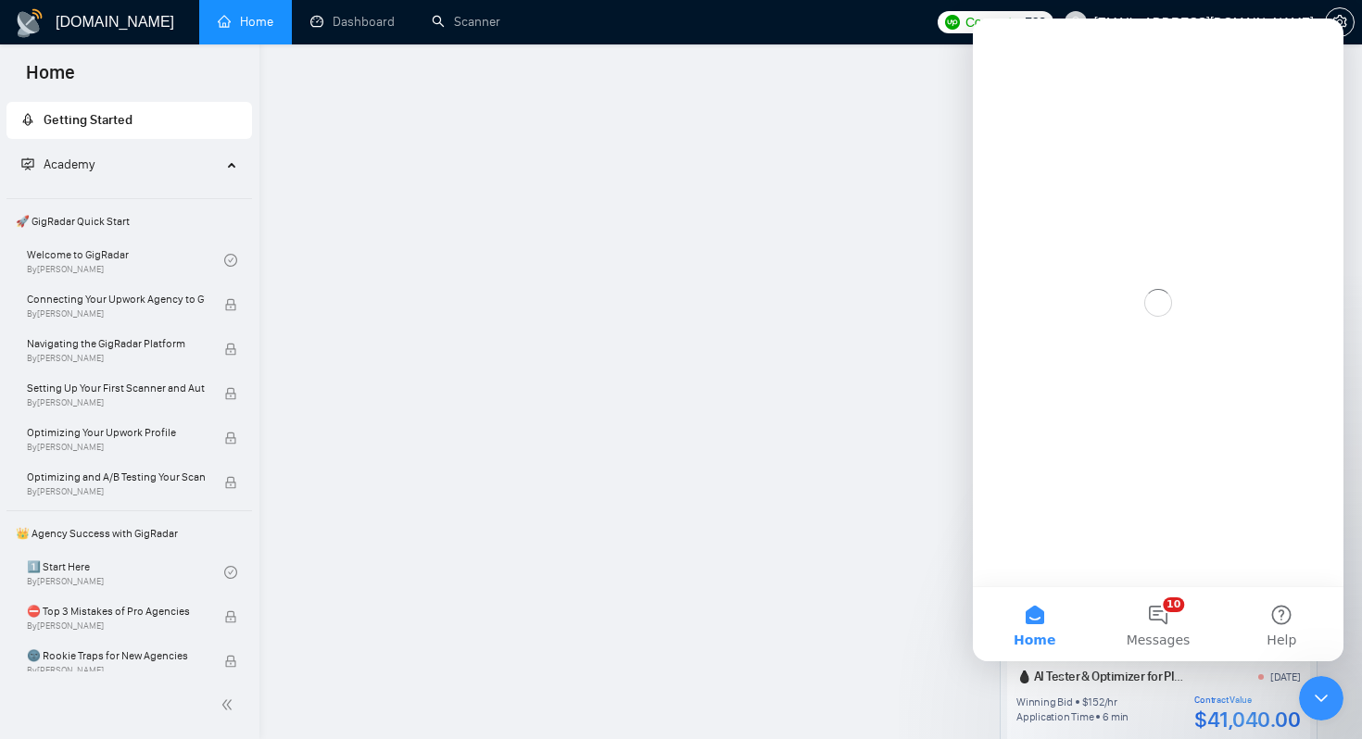
scroll to position [0, 0]
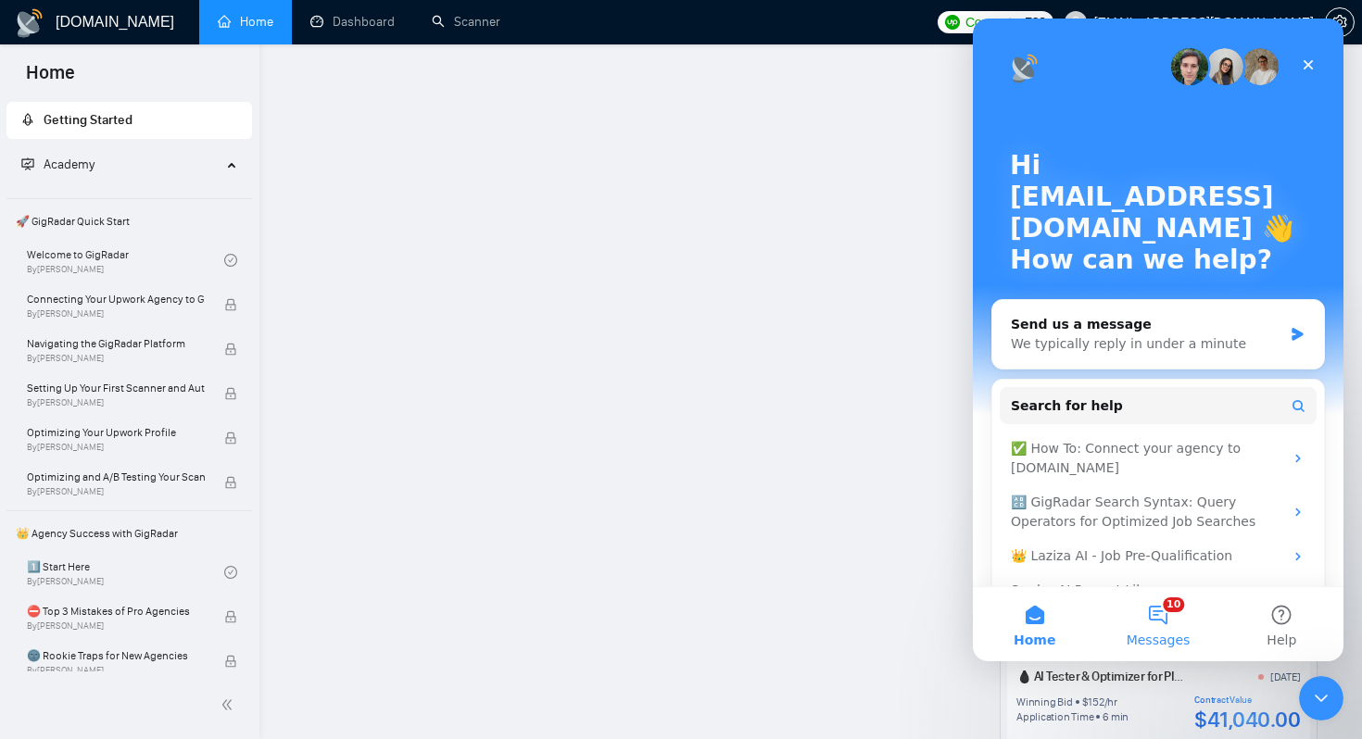
click at [1136, 620] on button "10 Messages" at bounding box center [1157, 624] width 123 height 74
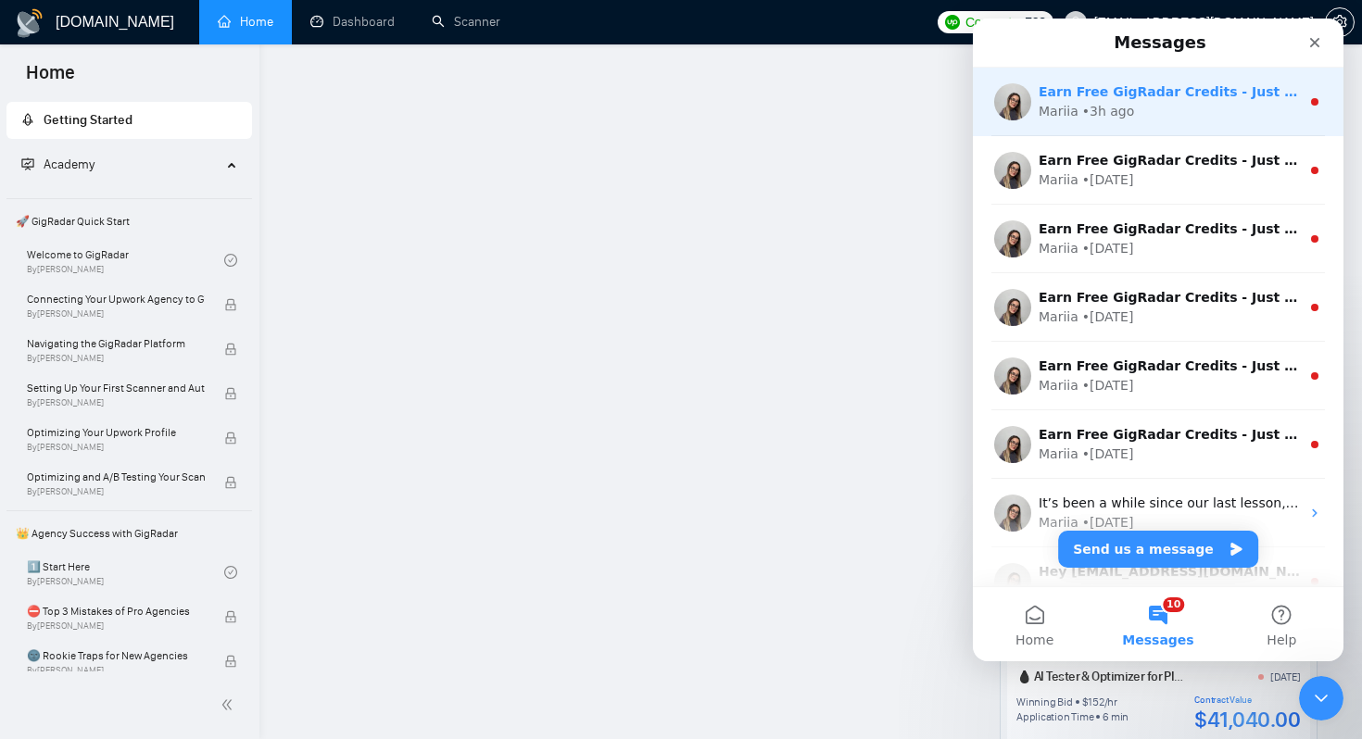
click at [1286, 108] on div "Mariia • 3h ago" at bounding box center [1168, 111] width 261 height 19
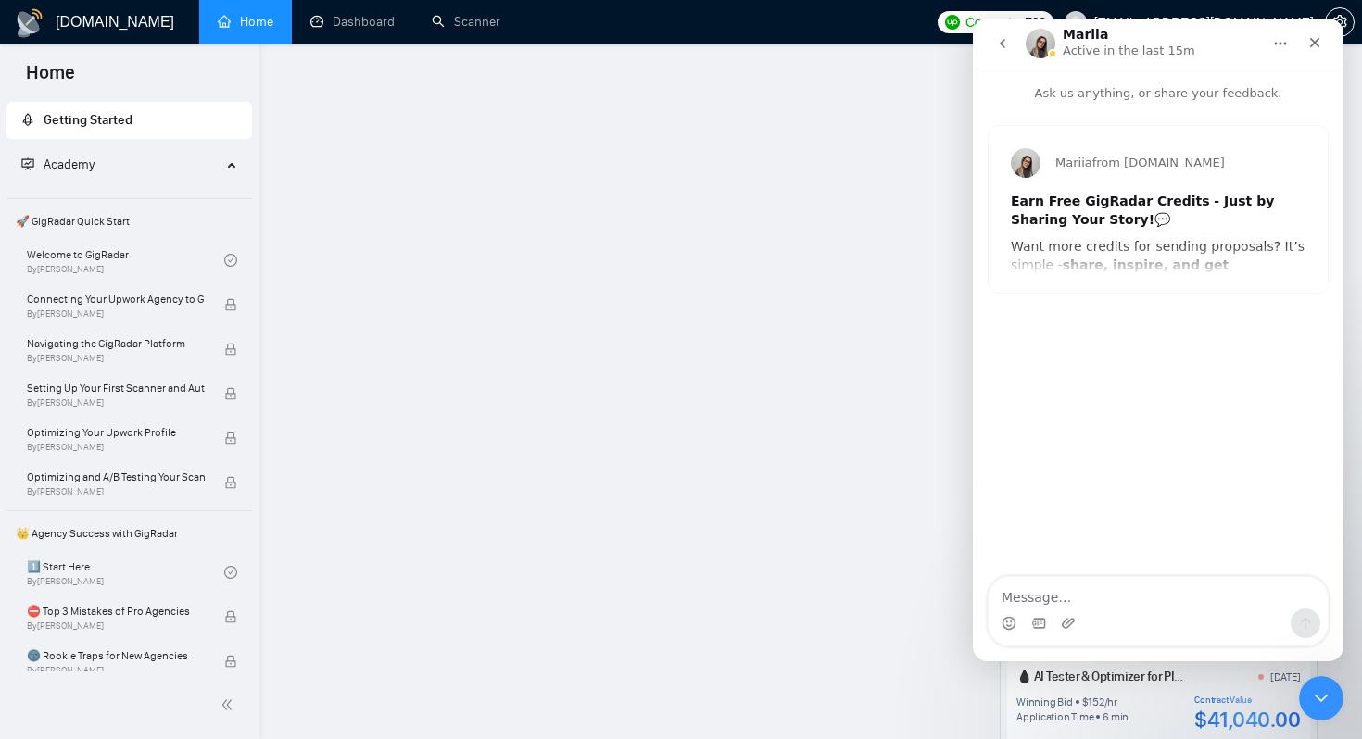
click at [993, 57] on button "go back" at bounding box center [1002, 43] width 35 height 35
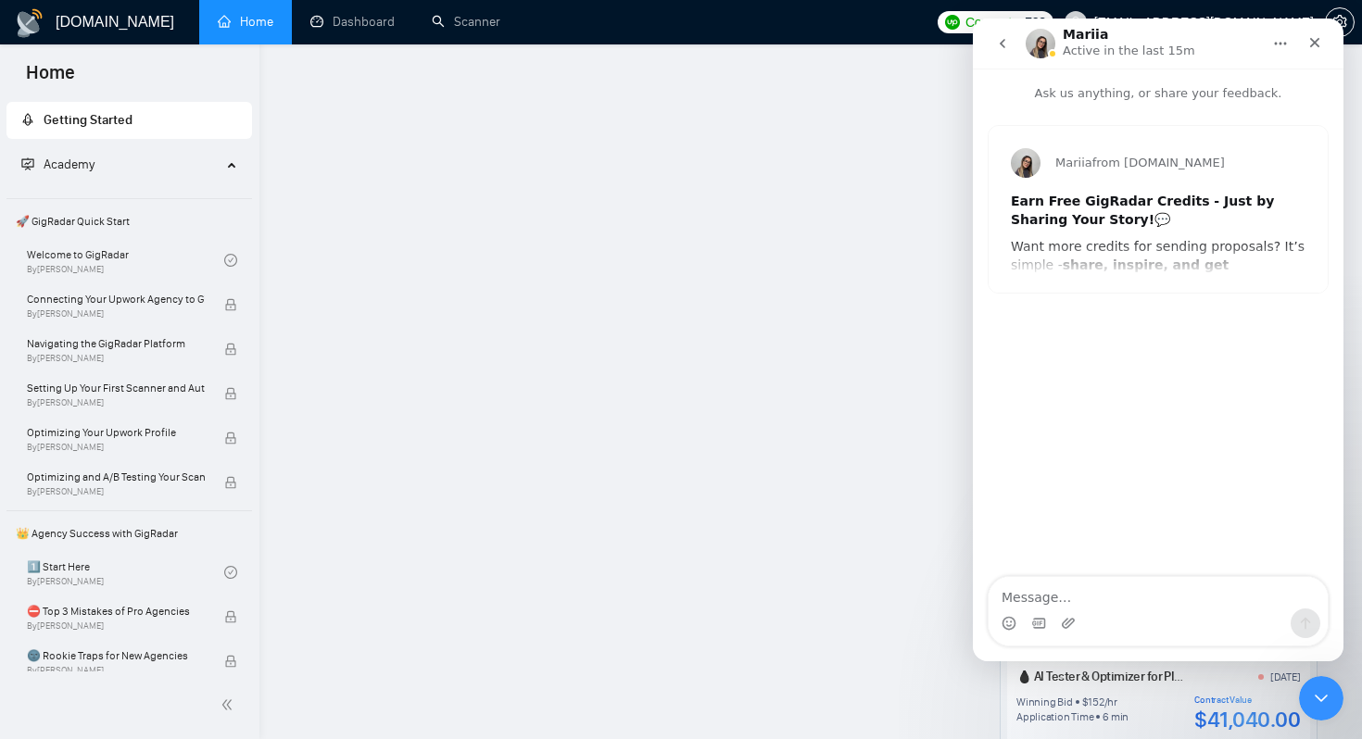
click at [995, 50] on icon "go back" at bounding box center [1002, 43] width 15 height 15
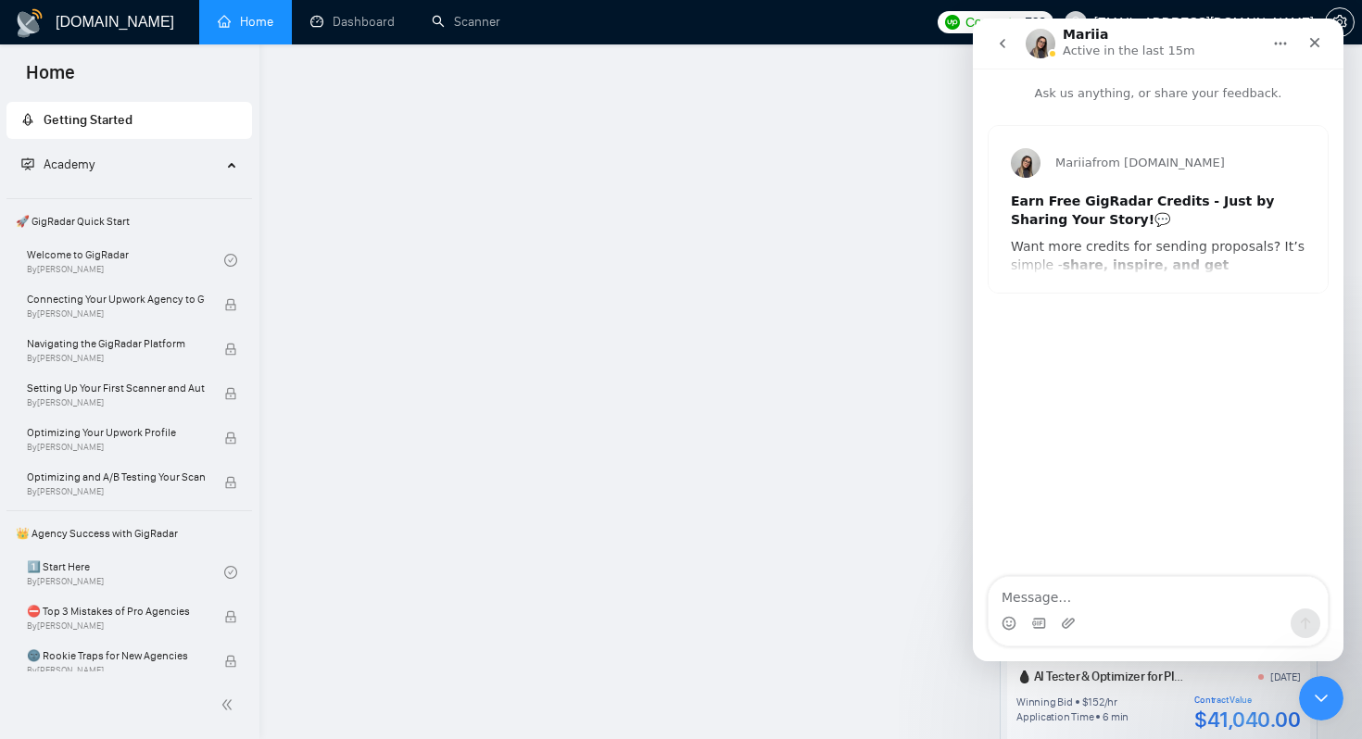
click at [996, 47] on icon "go back" at bounding box center [1002, 43] width 15 height 15
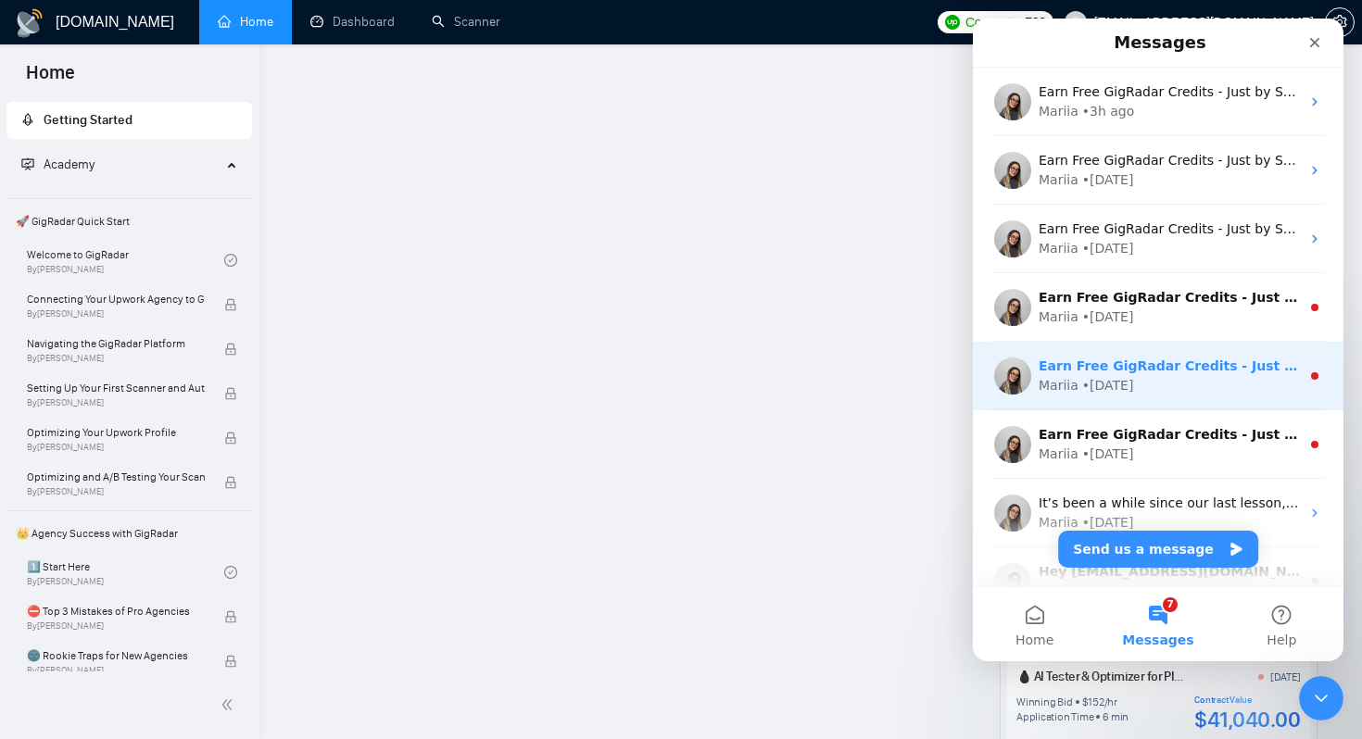
click at [1086, 358] on div "Earn Free GigRadar Credits - Just by Sharing Your Story! 💬 Want more credits fo…" at bounding box center [1168, 366] width 261 height 19
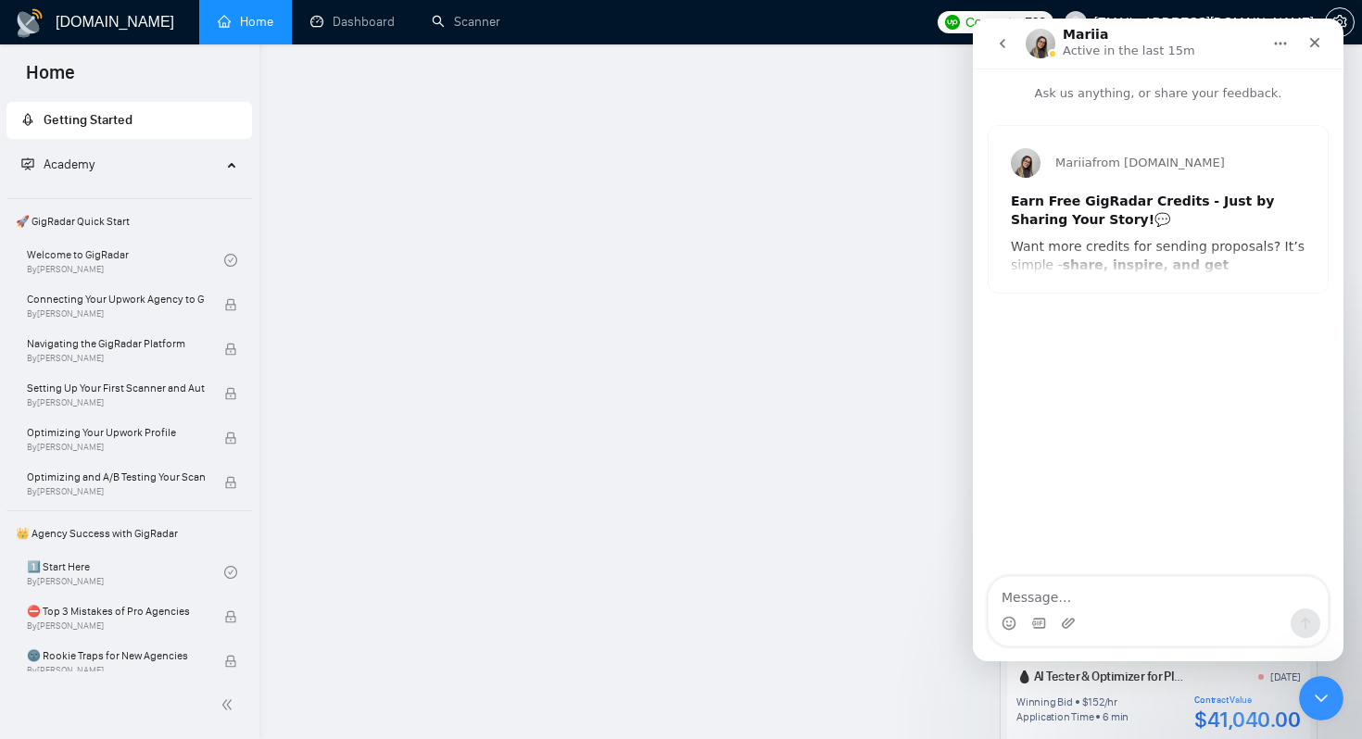
click at [1009, 41] on icon "go back" at bounding box center [1002, 43] width 15 height 15
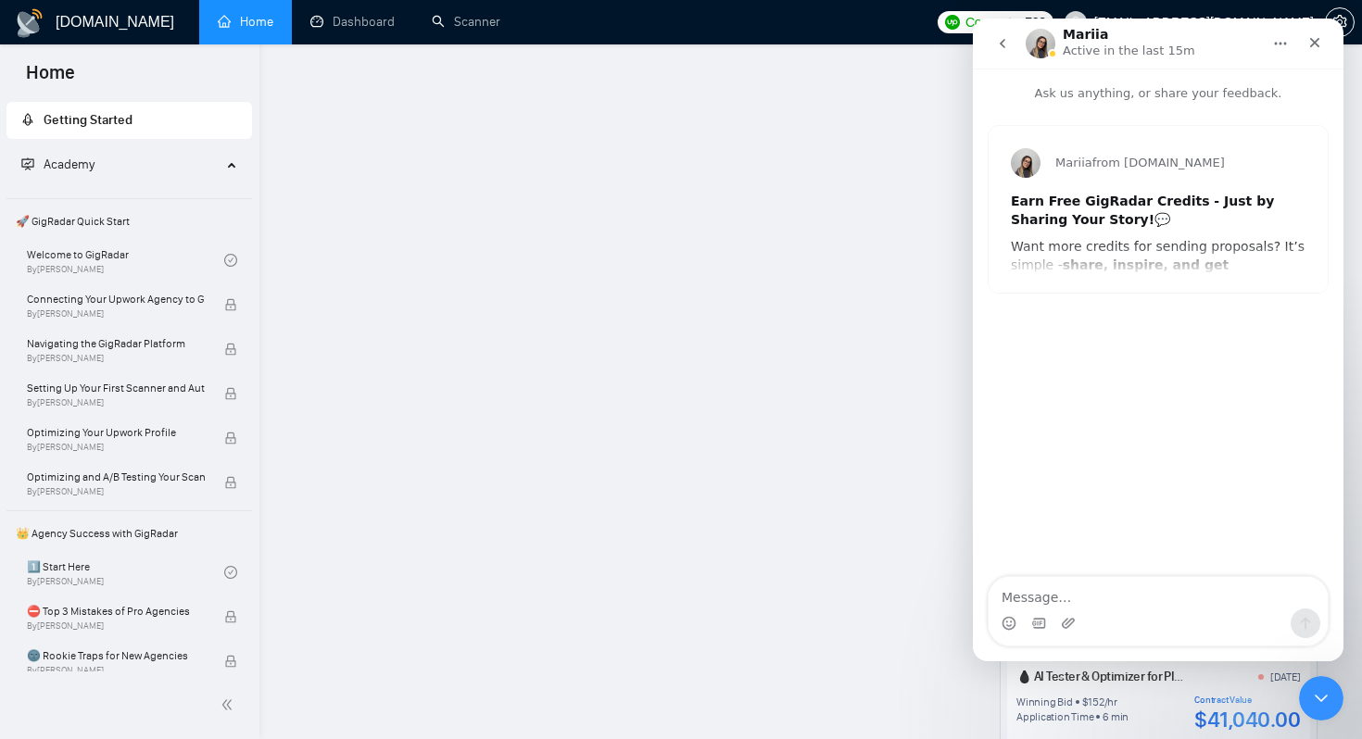
click at [990, 44] on button "go back" at bounding box center [1002, 43] width 35 height 35
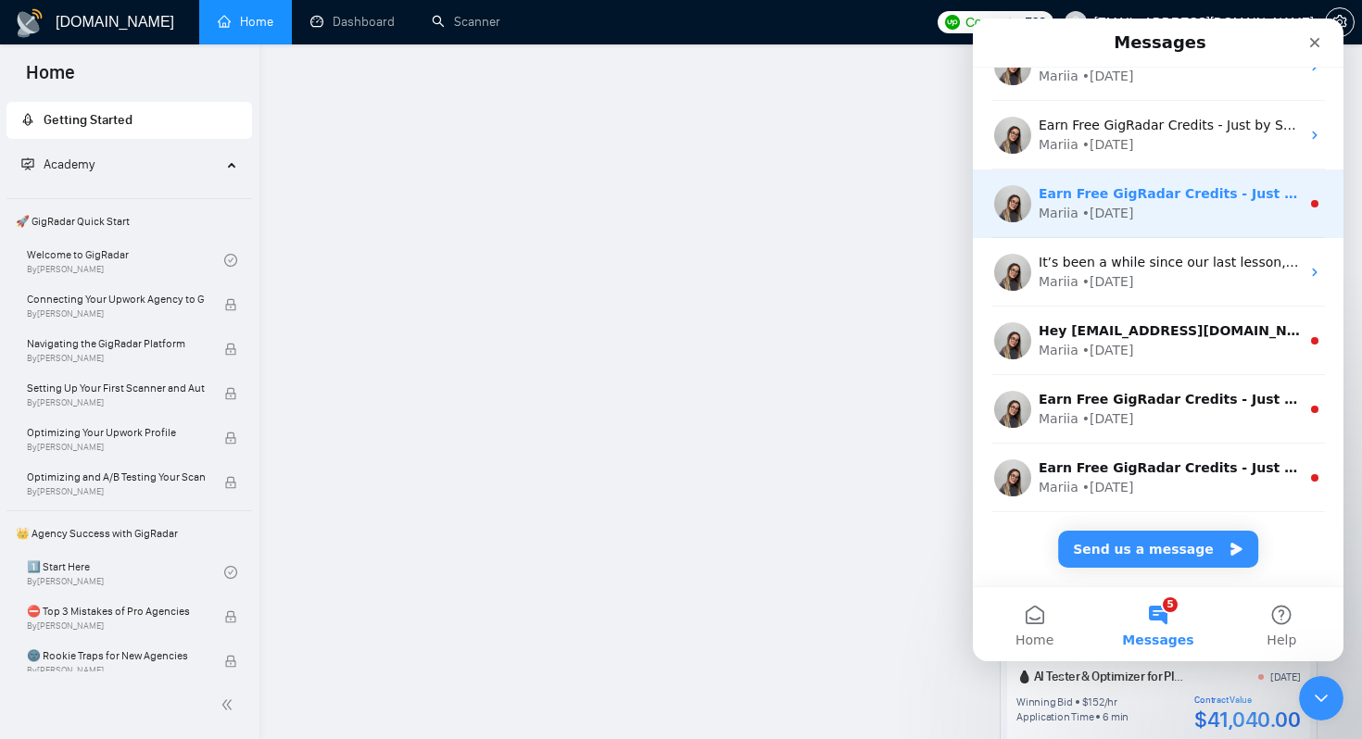
click at [1087, 204] on div "• [DATE]" at bounding box center [1108, 213] width 52 height 19
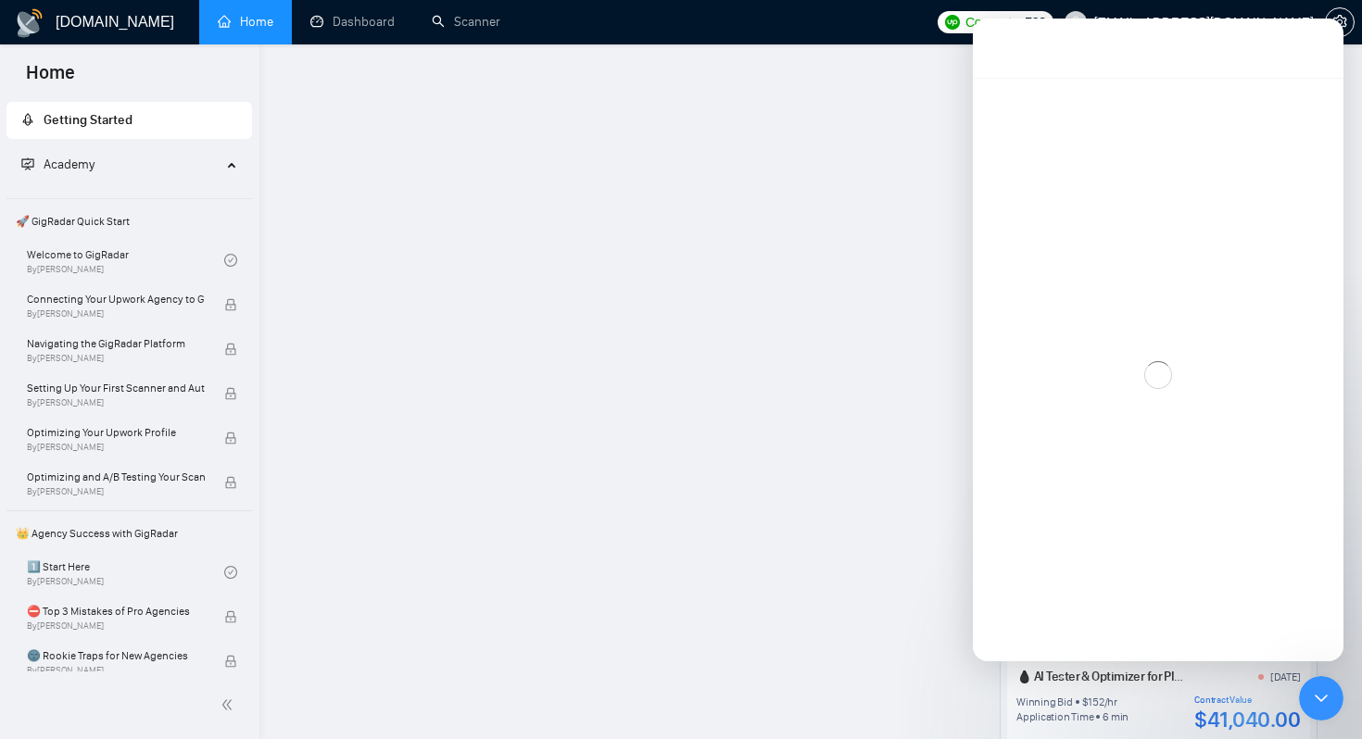
scroll to position [166, 0]
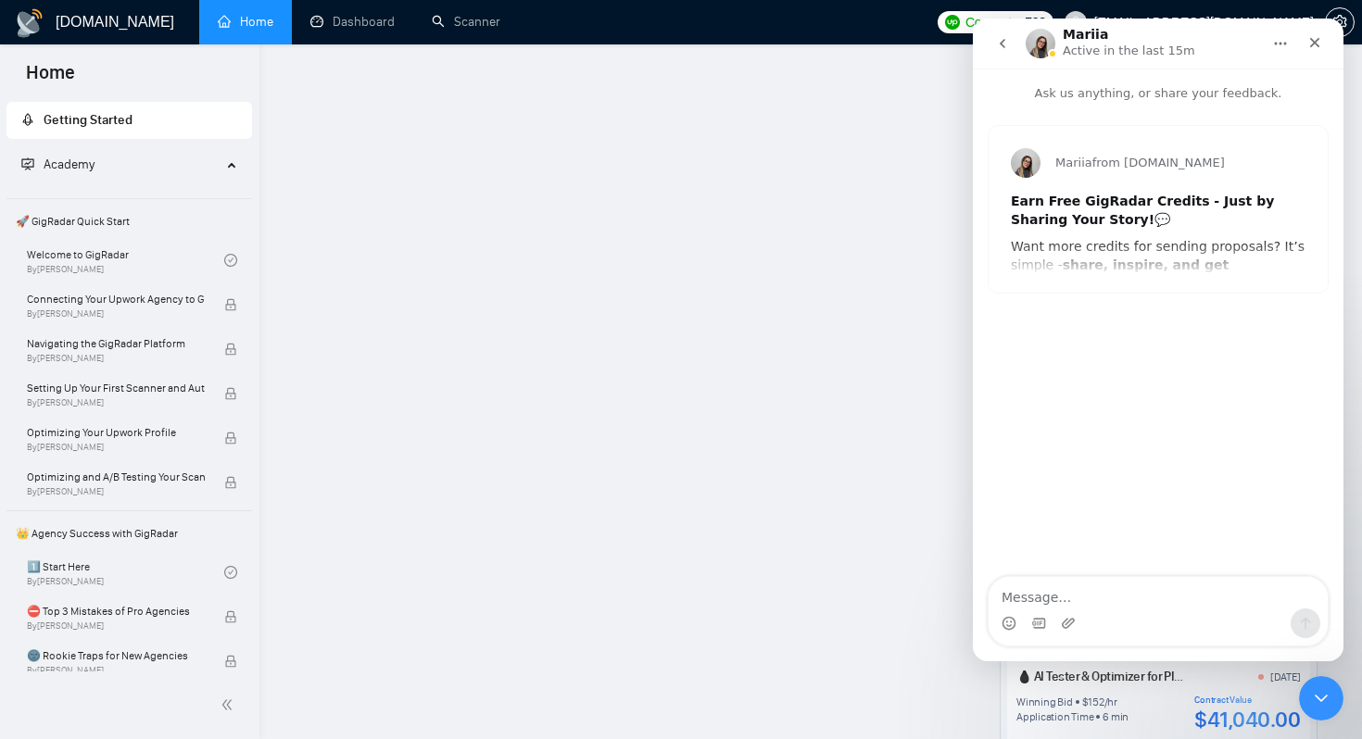
click at [991, 43] on button "go back" at bounding box center [1002, 43] width 35 height 35
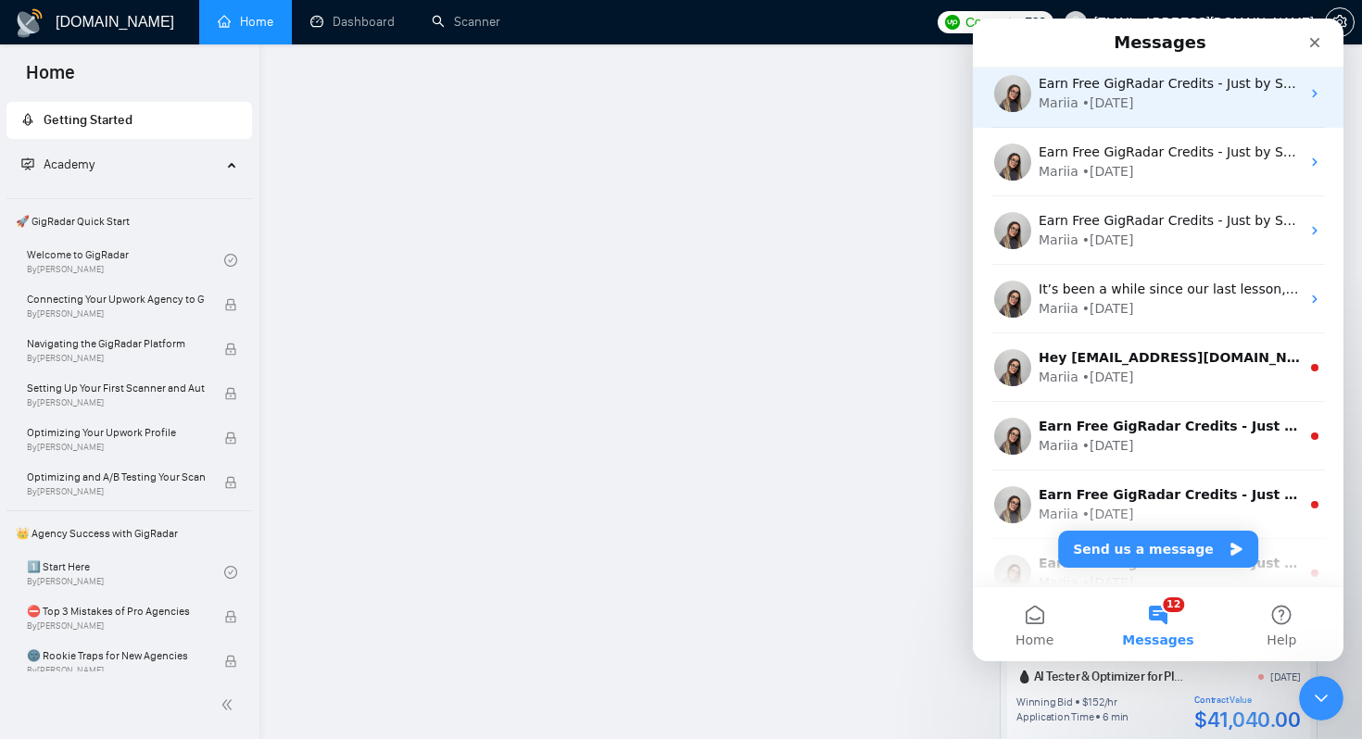
scroll to position [251, 0]
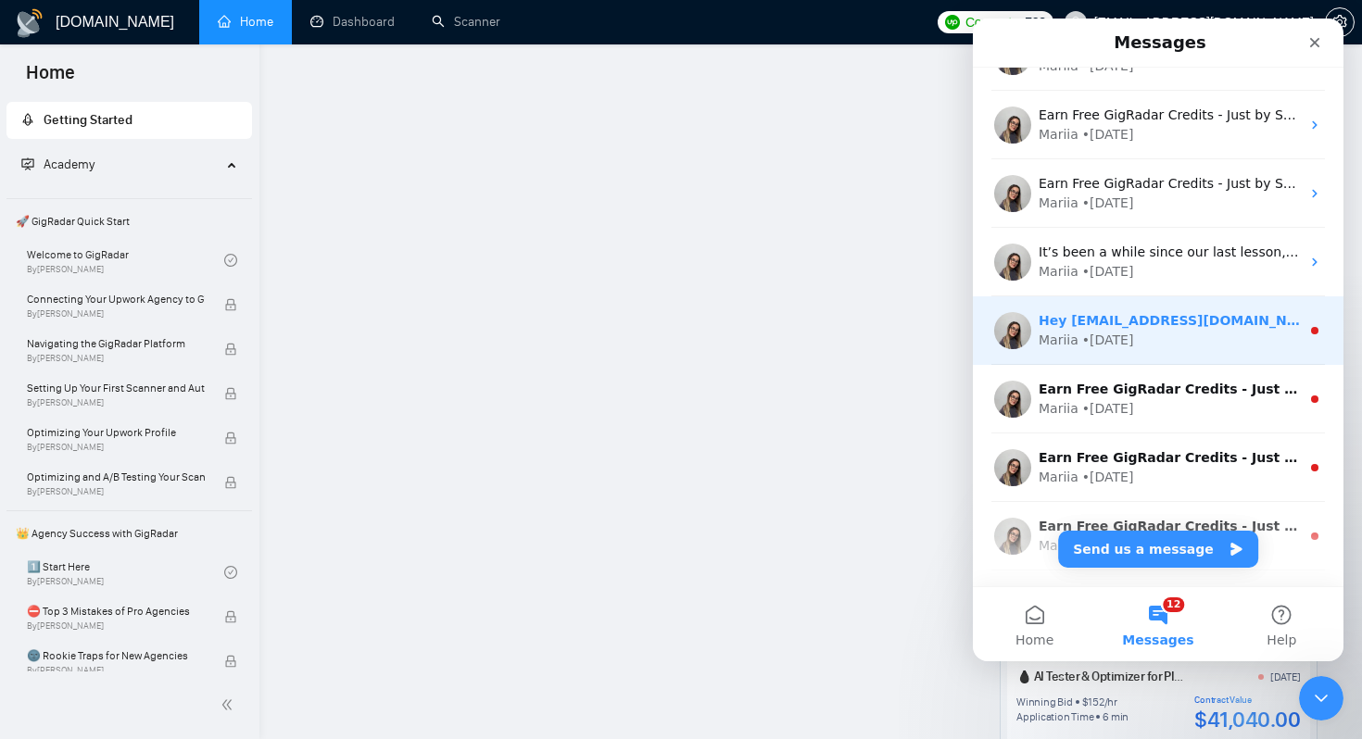
click at [1082, 349] on div "• [DATE]" at bounding box center [1108, 340] width 52 height 19
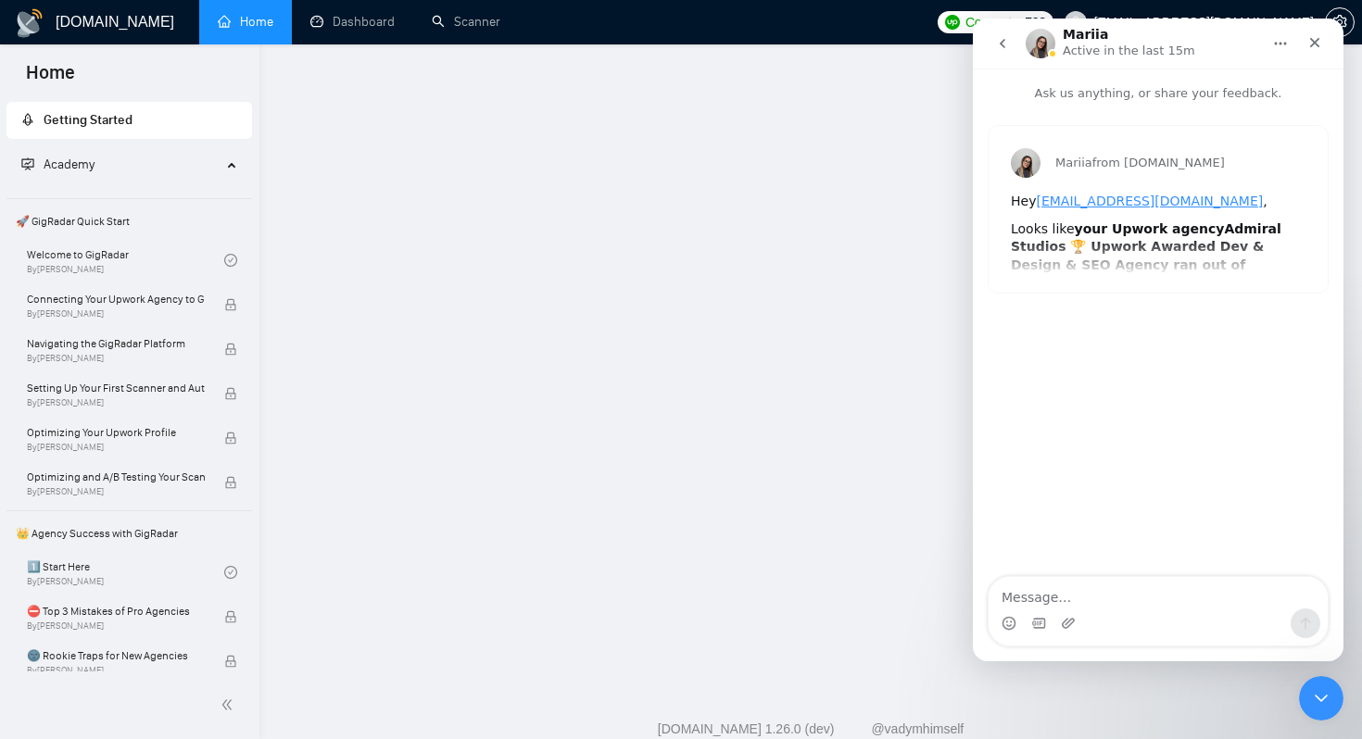
scroll to position [1634, 0]
click at [1001, 47] on icon "go back" at bounding box center [1002, 43] width 15 height 15
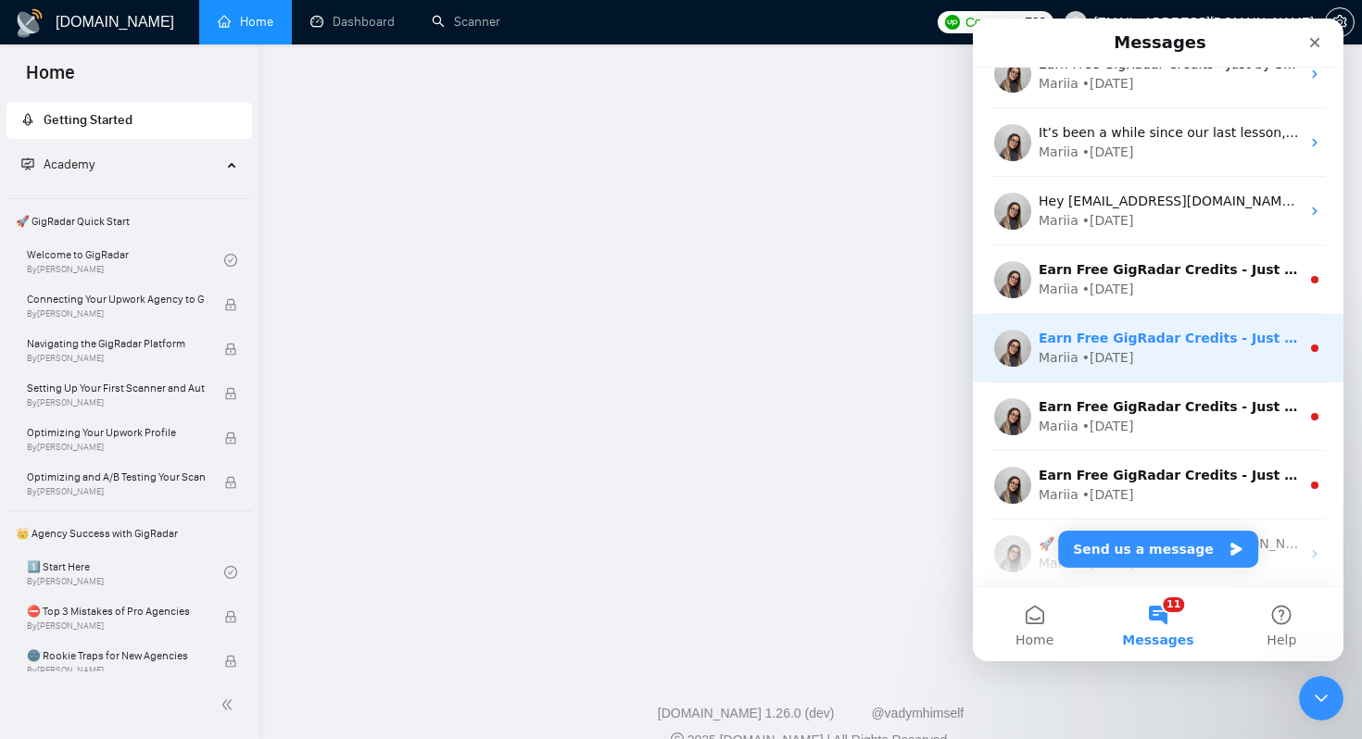
scroll to position [408, 0]
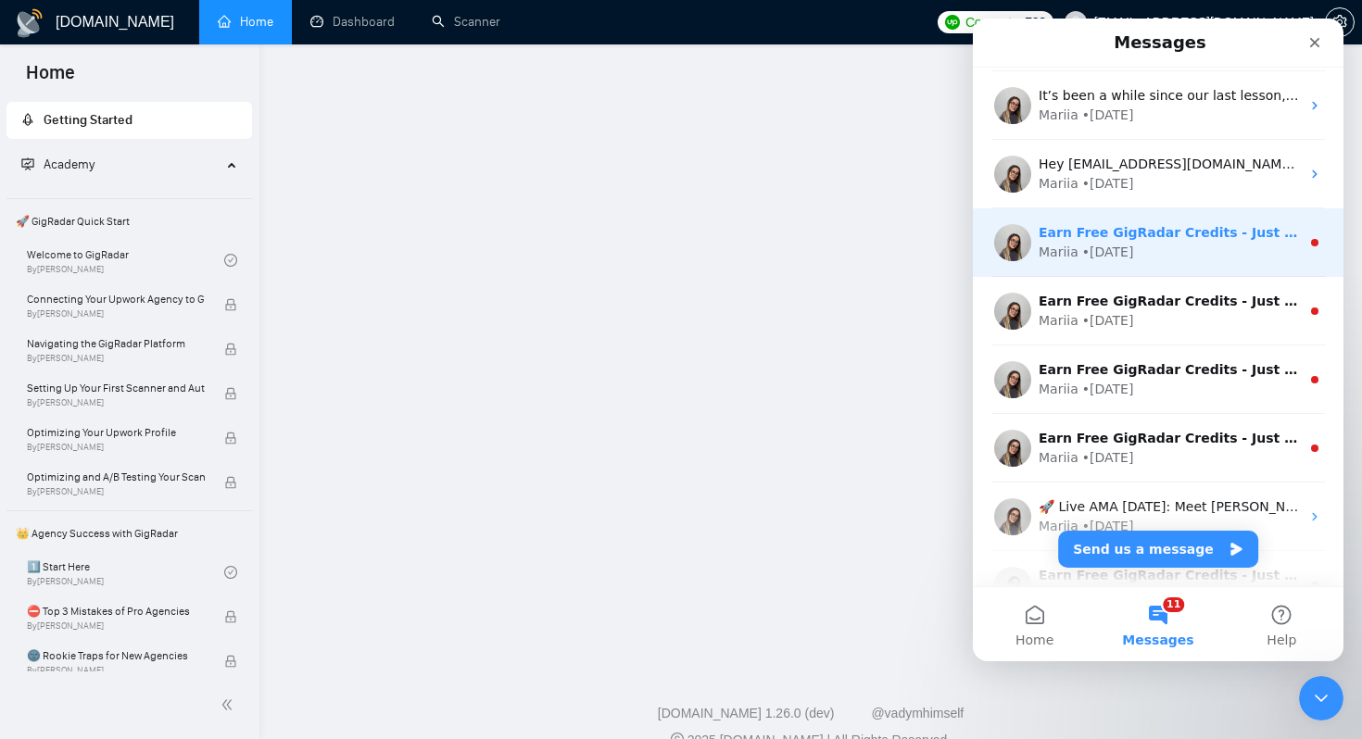
click at [1128, 271] on div "Earn Free GigRadar Credits - Just by Sharing Your Story! 💬 Want more credits fo…" at bounding box center [1158, 242] width 371 height 69
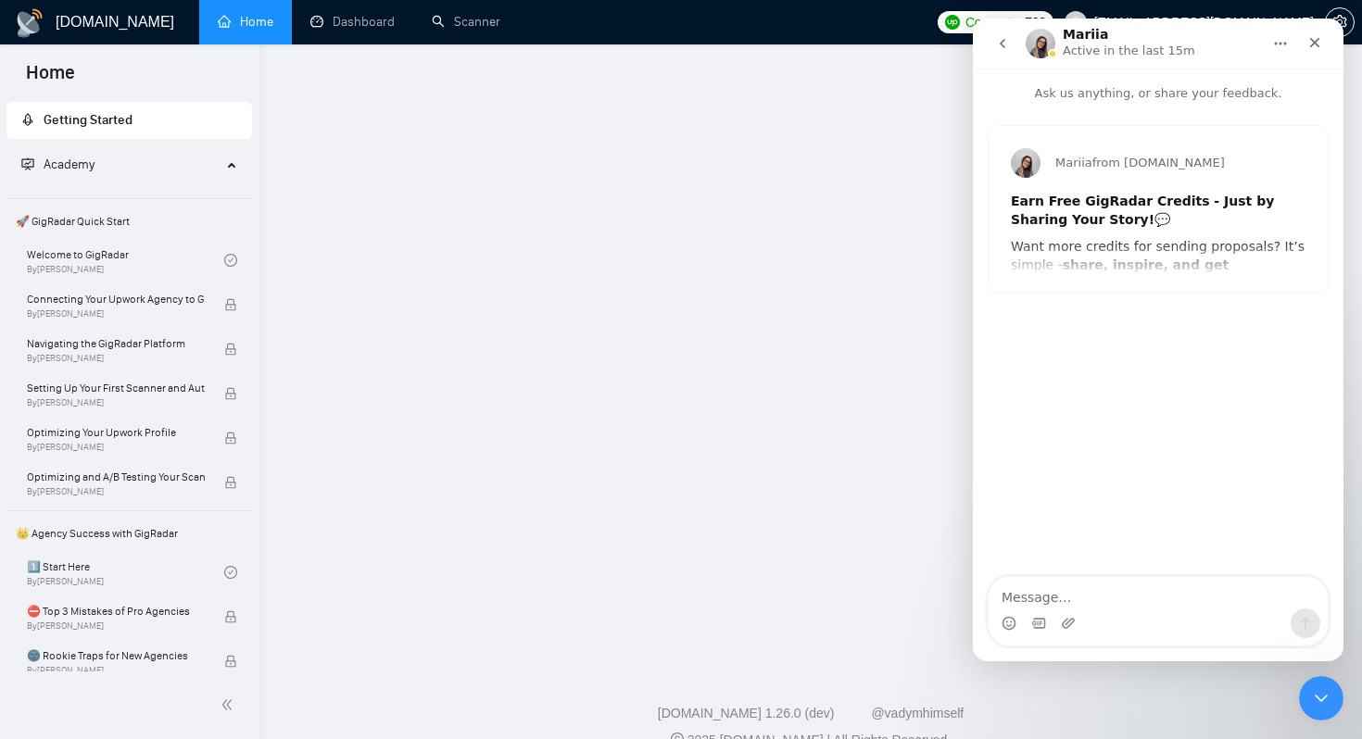
click at [988, 42] on button "go back" at bounding box center [1002, 43] width 35 height 35
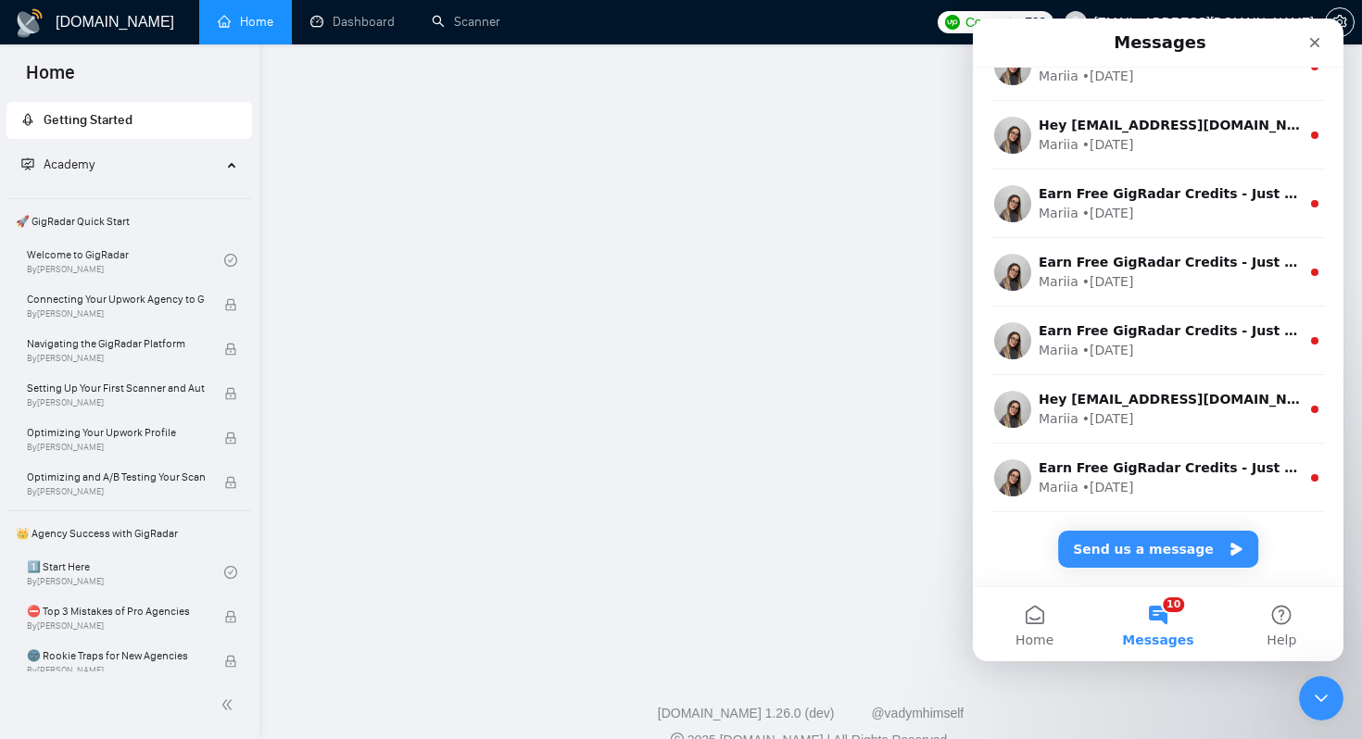
scroll to position [0, 0]
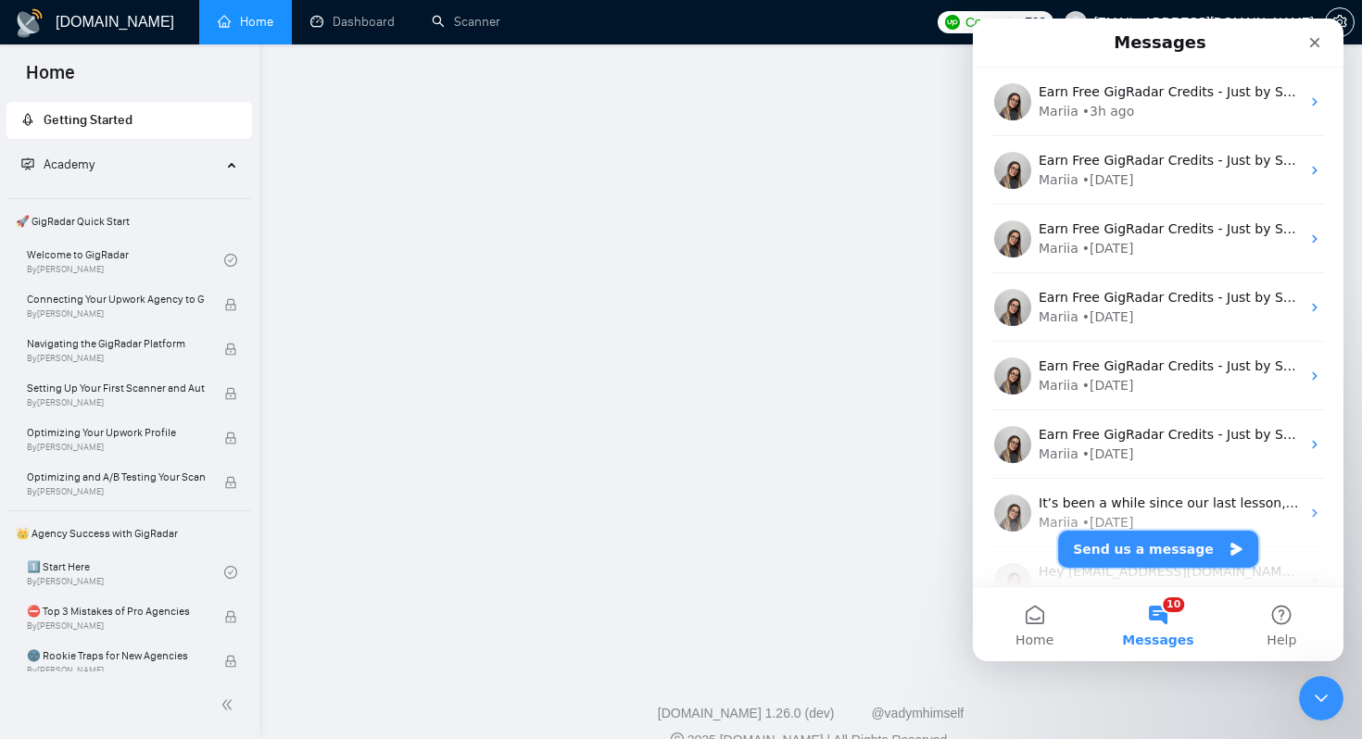
click at [1123, 549] on button "Send us a message" at bounding box center [1158, 549] width 200 height 37
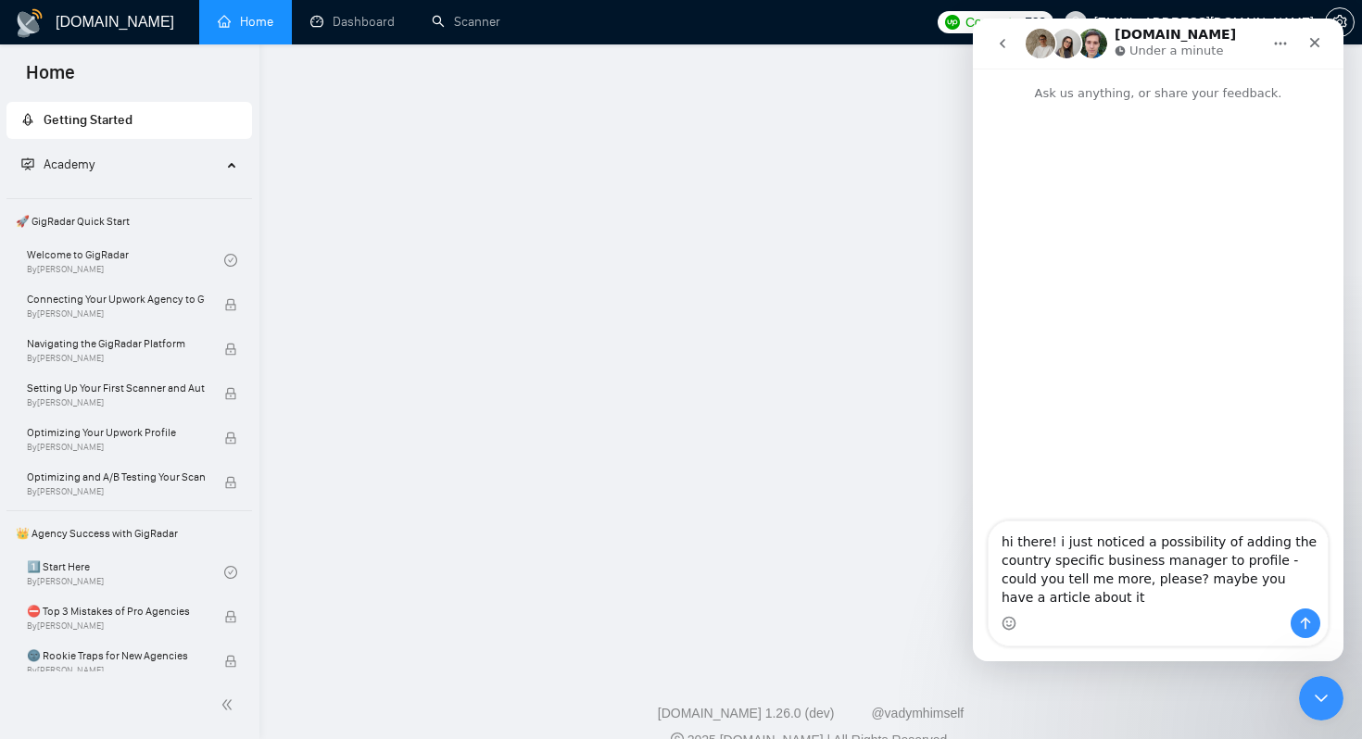
type textarea "hi there! i just noticed a possibility of adding the country specific business …"
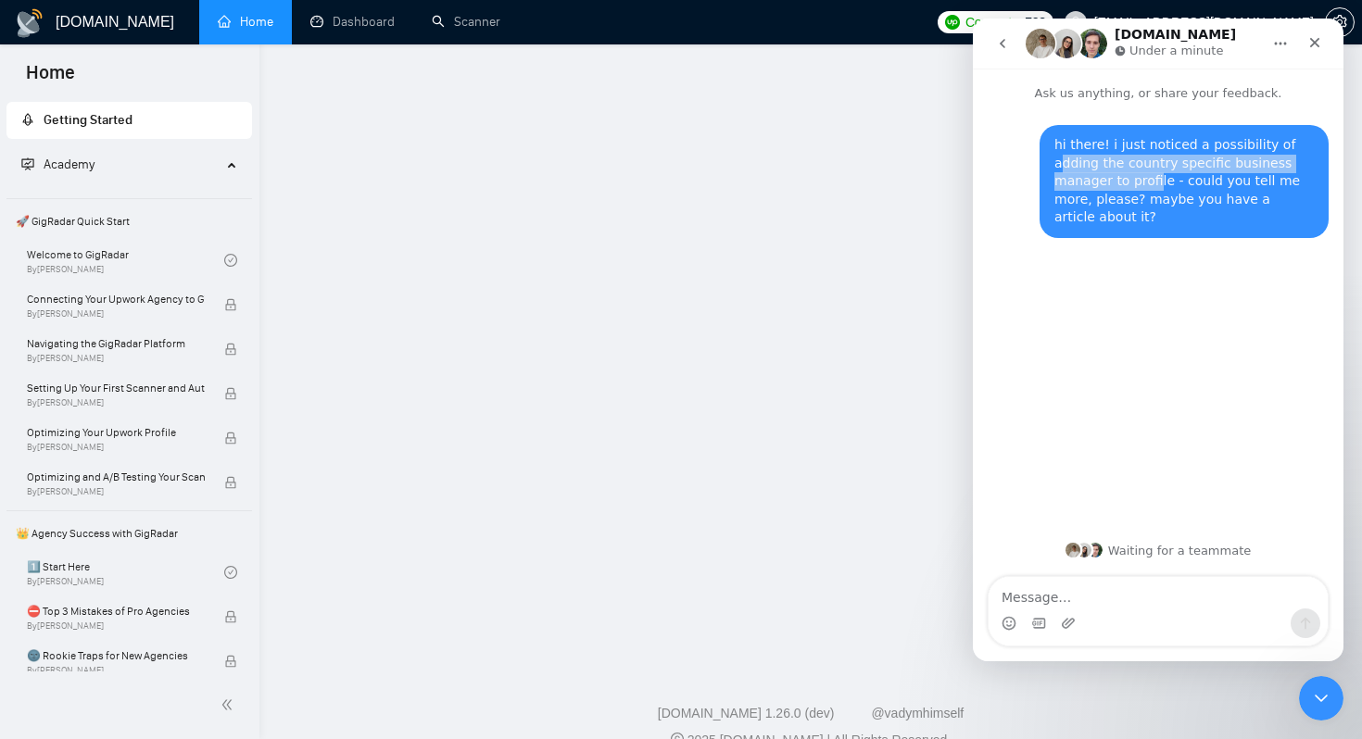
drag, startPoint x: 1059, startPoint y: 162, endPoint x: 1154, endPoint y: 181, distance: 97.2
click at [1154, 181] on div "hi there! i just noticed a possibility of adding the country specific business …" at bounding box center [1183, 181] width 259 height 91
click at [1134, 181] on div "hi there! i just noticed a possibility of adding the country specific business …" at bounding box center [1183, 181] width 259 height 91
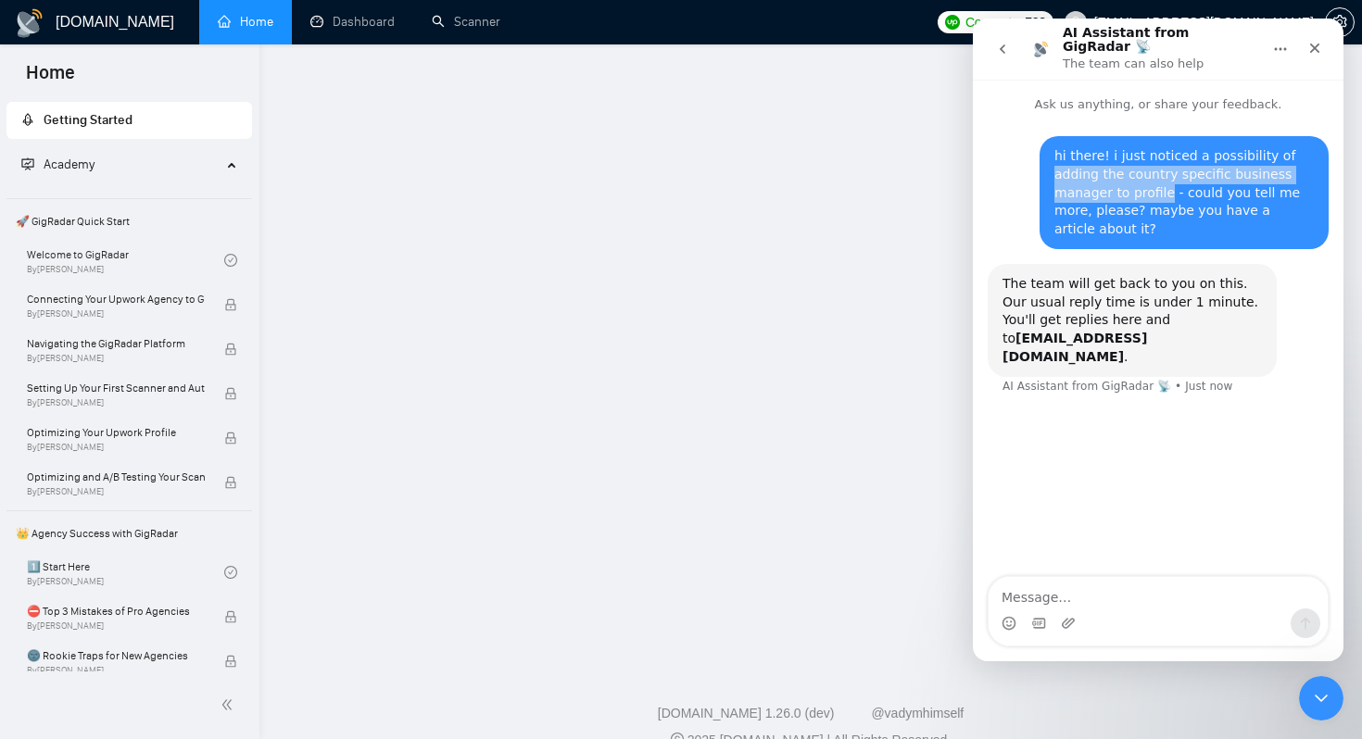
drag, startPoint x: 1164, startPoint y: 183, endPoint x: 1055, endPoint y: 164, distance: 110.0
click at [1055, 164] on div "hi there! i just noticed a possibility of adding the country specific business …" at bounding box center [1183, 192] width 259 height 91
copy div "adding the country specific business manager to profile"
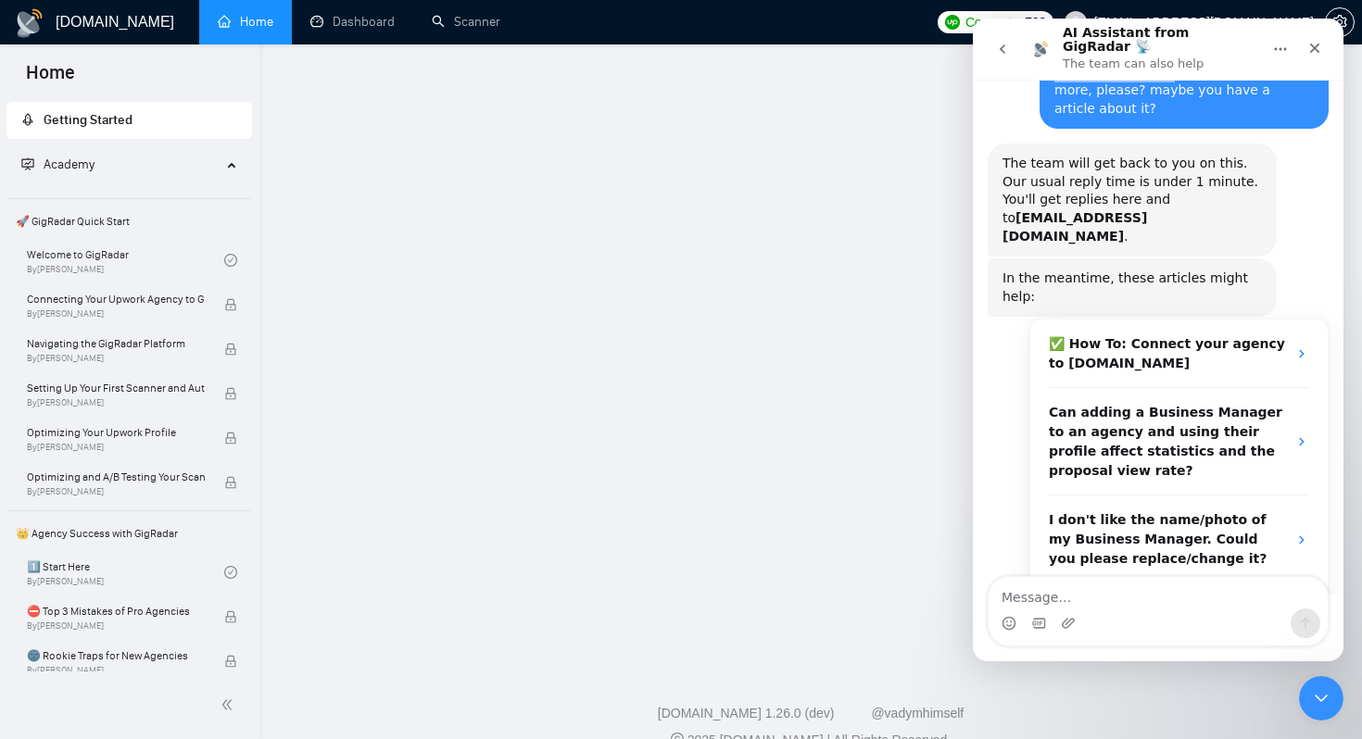
scroll to position [126, 0]
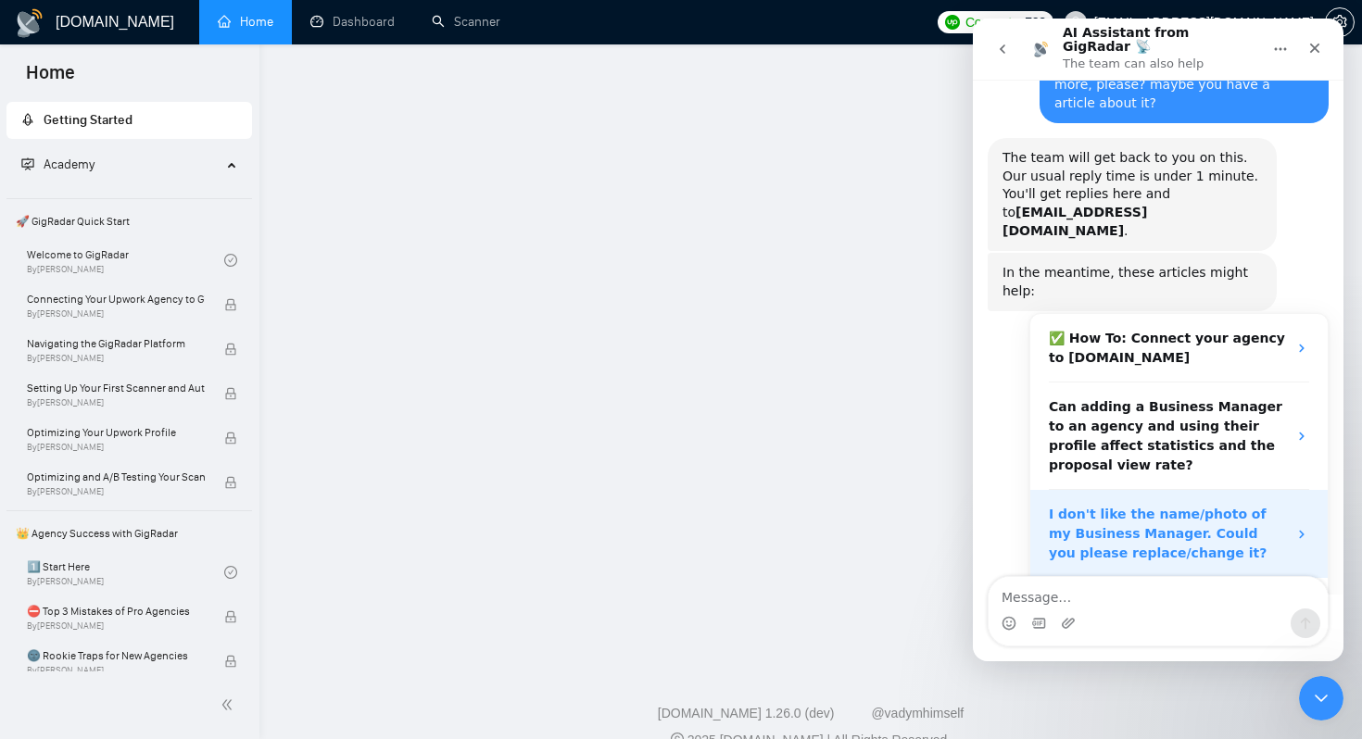
click at [1126, 507] on strong "I don't like the name/photo of my Business Manager. Could you please replace/ch…" at bounding box center [1158, 534] width 218 height 54
click at [1185, 507] on strong "I don't like the name/photo of my Business Manager. Could you please replace/ch…" at bounding box center [1158, 534] width 218 height 54
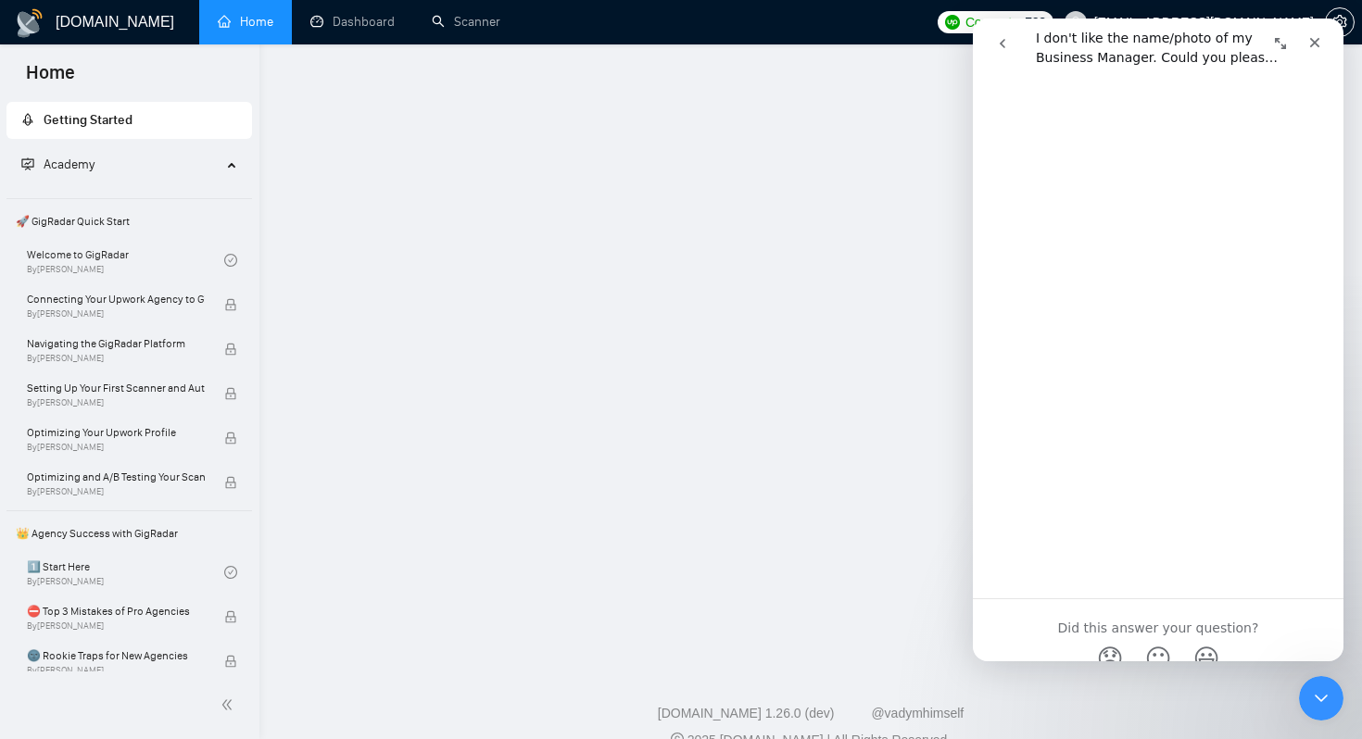
scroll to position [463, 0]
click at [1009, 59] on button "go back" at bounding box center [1002, 43] width 35 height 35
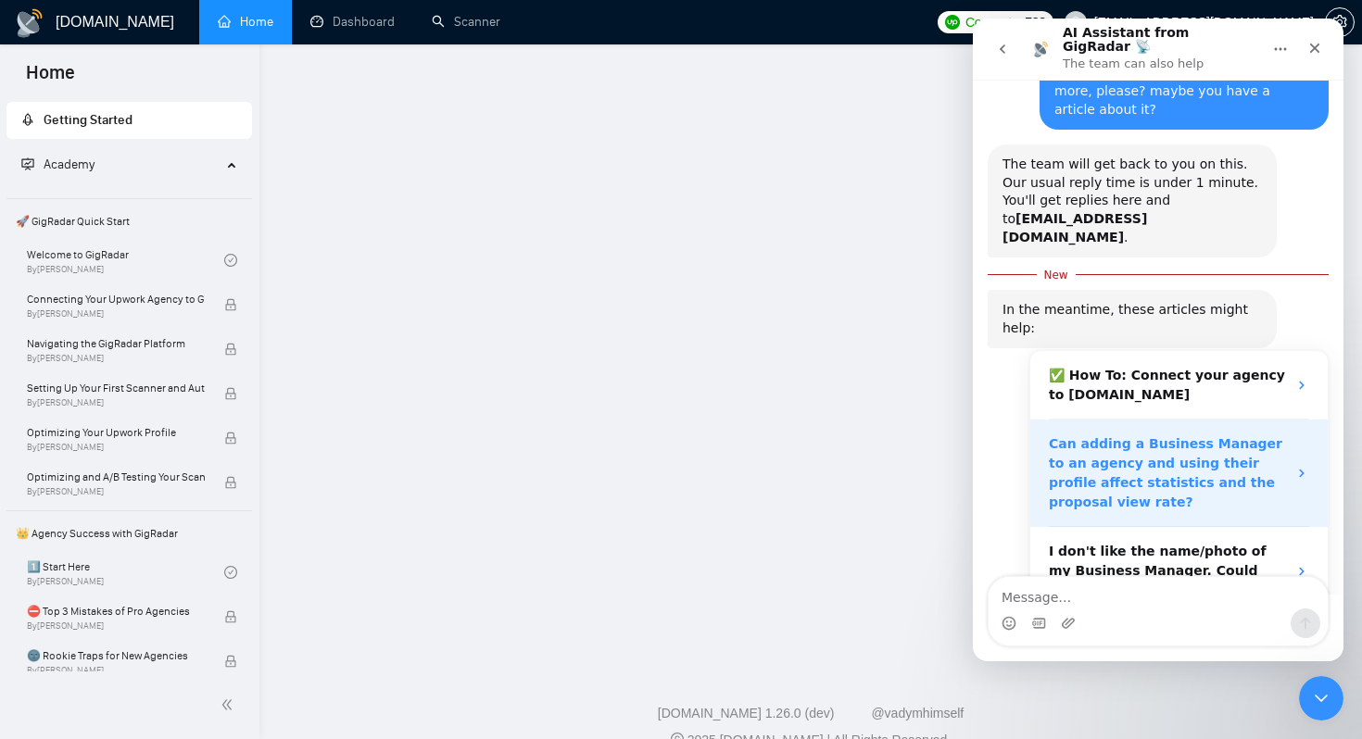
scroll to position [157, 0]
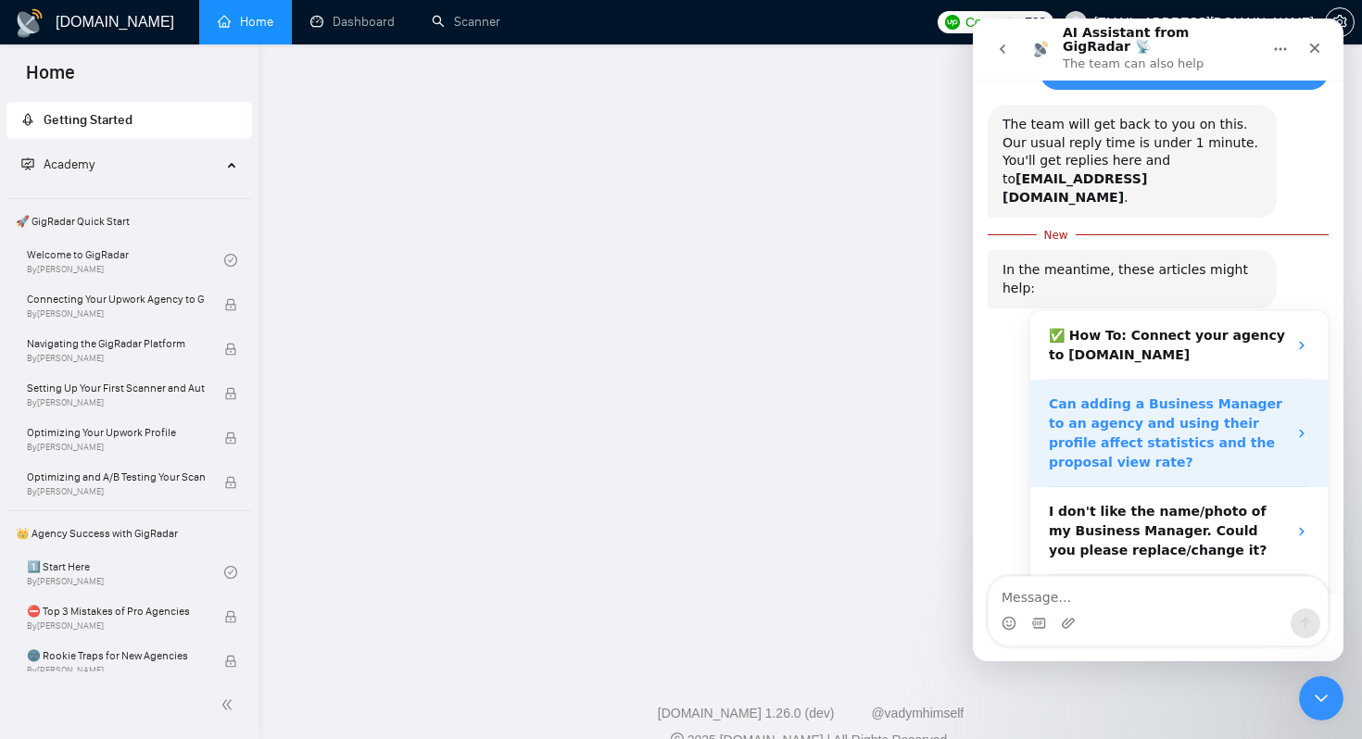
click at [1129, 397] on strong "Can adding a Business Manager to an agency and using their profile affect stati…" at bounding box center [1165, 433] width 233 height 73
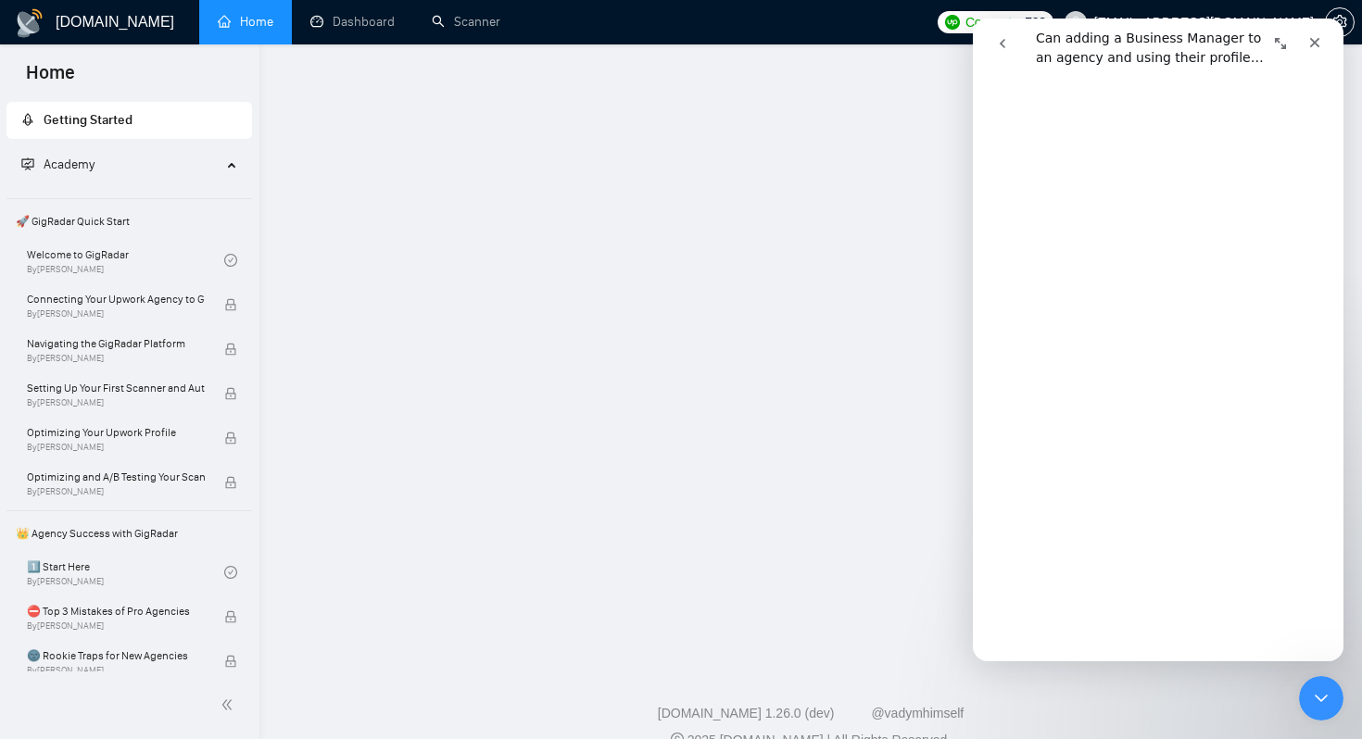
scroll to position [295, 0]
click at [1002, 57] on button "go back" at bounding box center [1002, 43] width 35 height 35
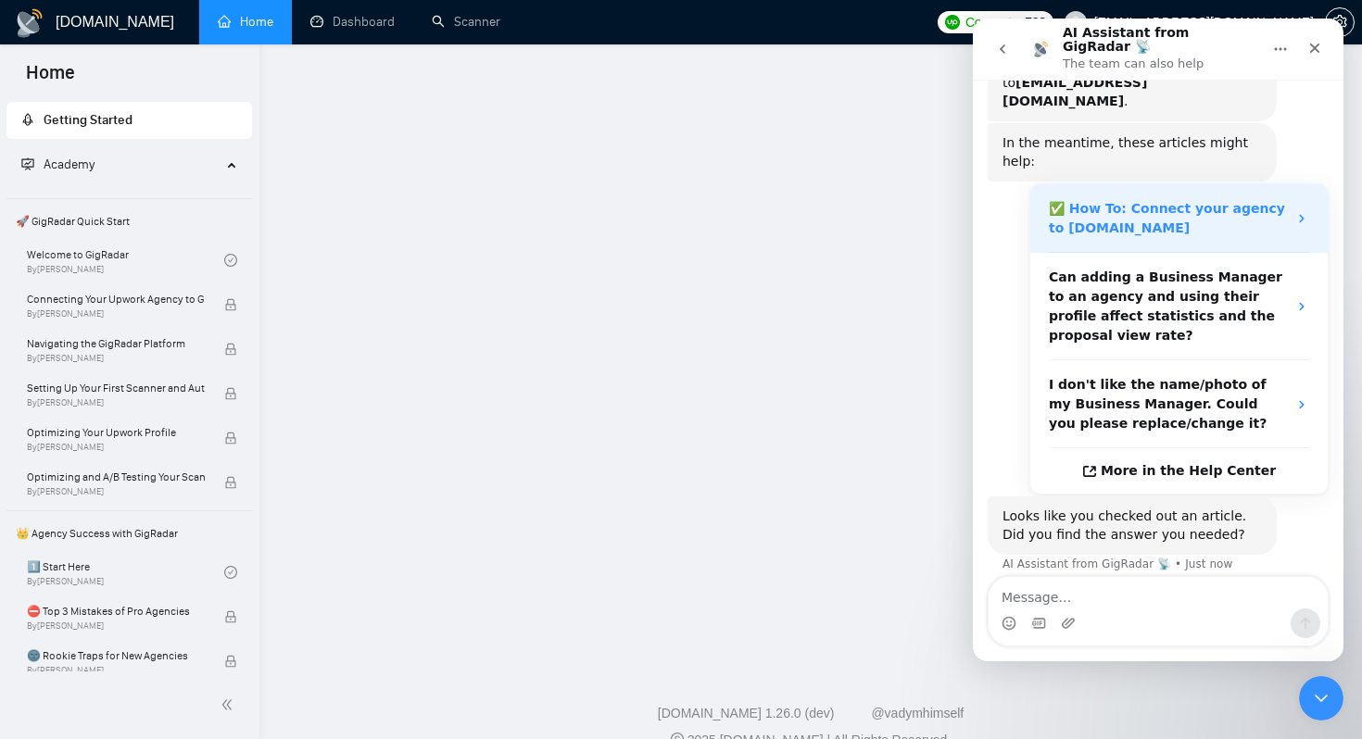
scroll to position [271, 0]
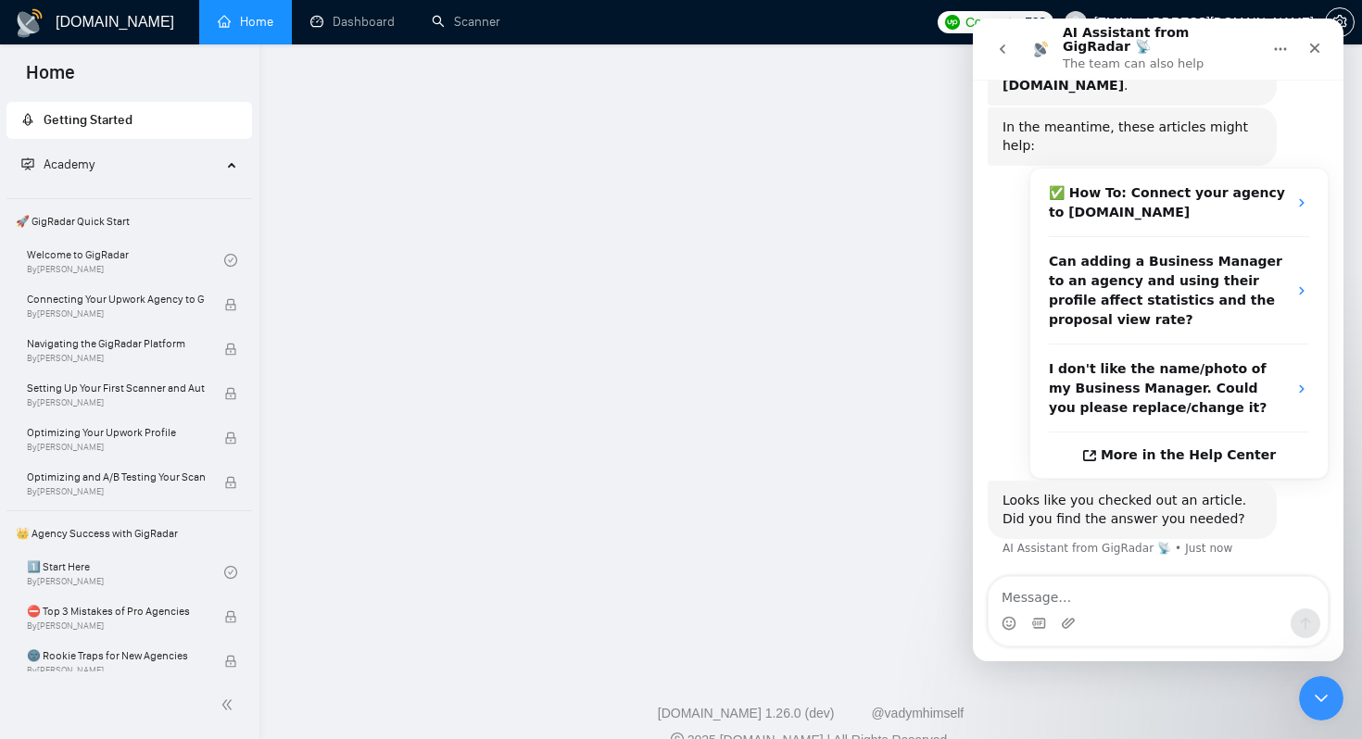
click at [1028, 580] on div "No Yes No" at bounding box center [1158, 613] width 371 height 66
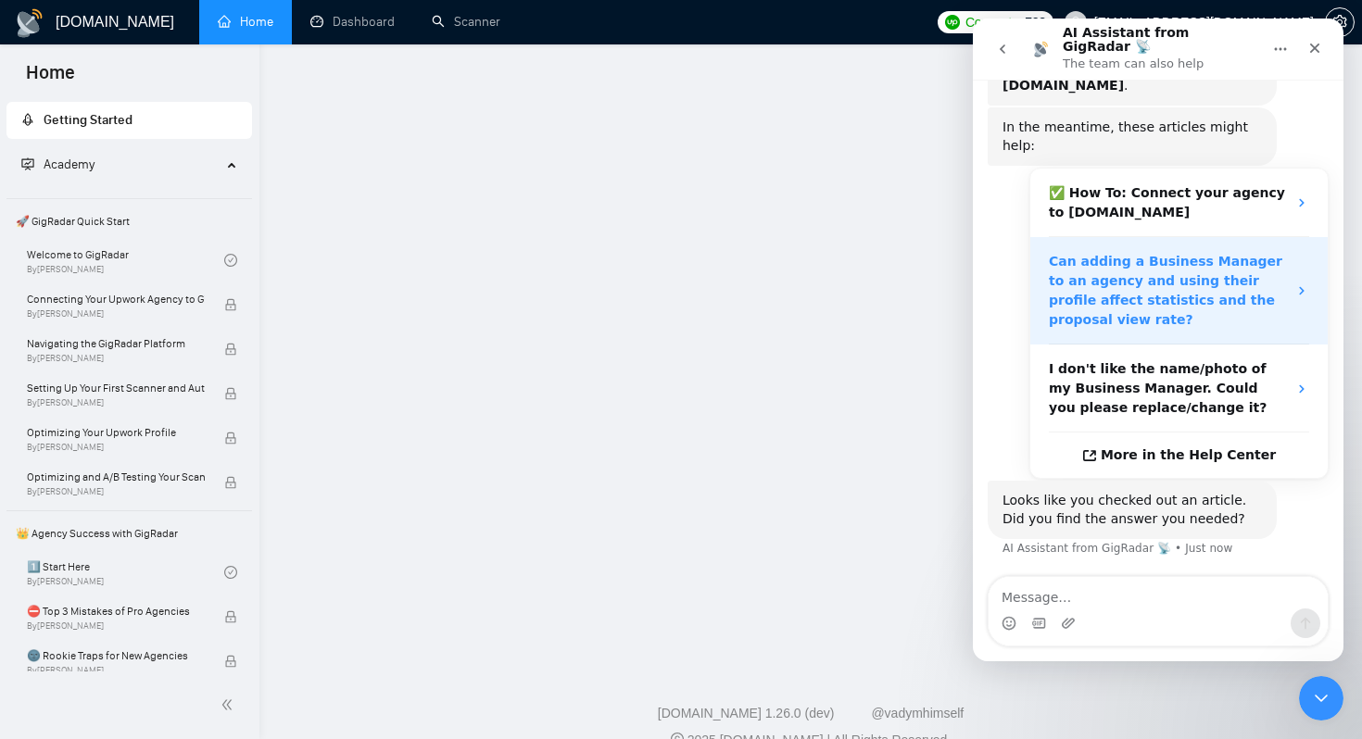
click at [1108, 254] on strong "Can adding a Business Manager to an agency and using their profile affect stati…" at bounding box center [1165, 290] width 233 height 73
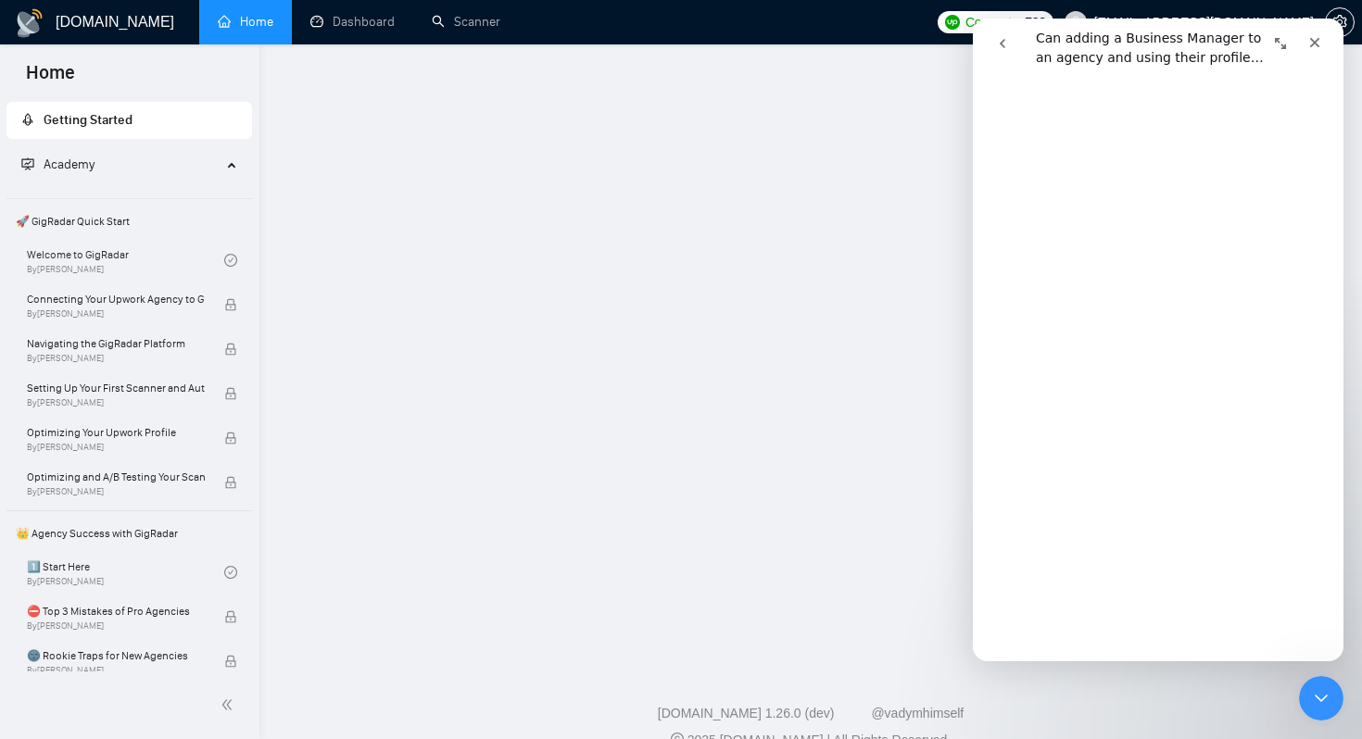
scroll to position [370, 0]
click at [998, 54] on button "go back" at bounding box center [1002, 43] width 35 height 35
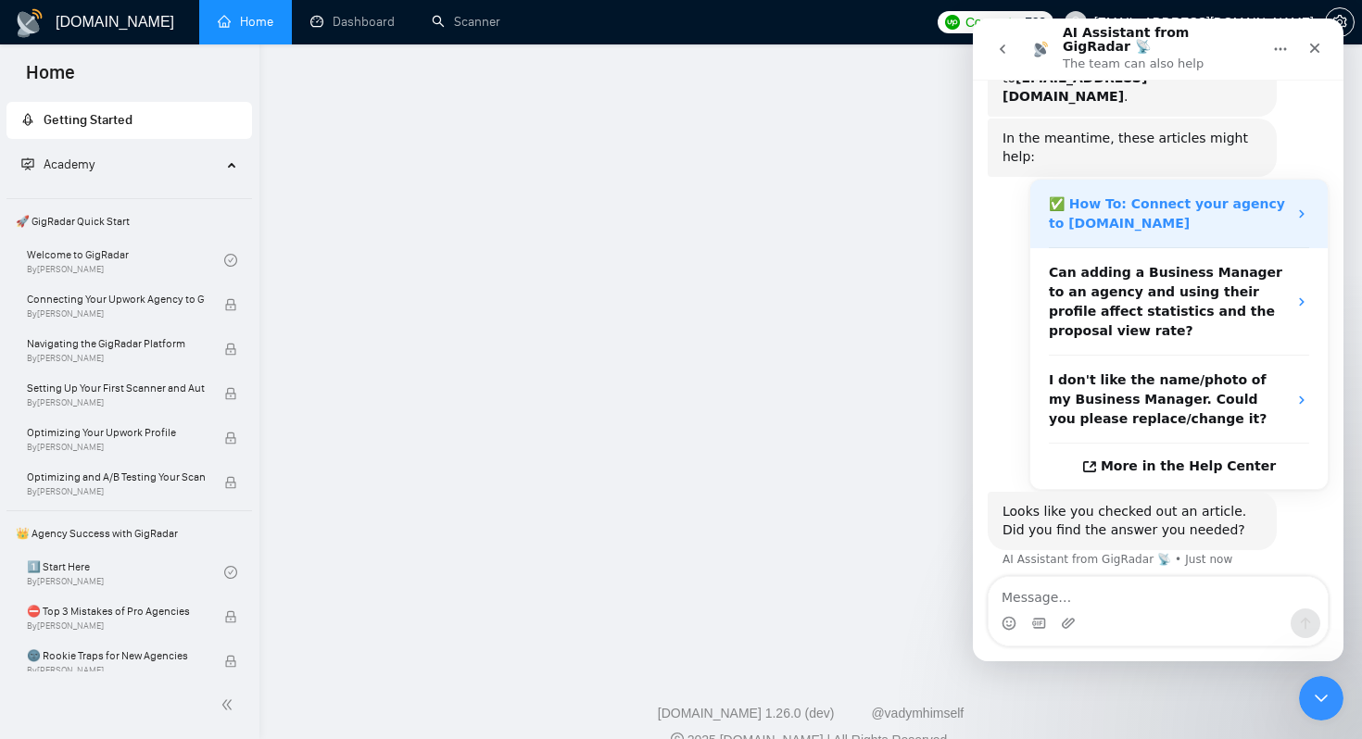
scroll to position [271, 0]
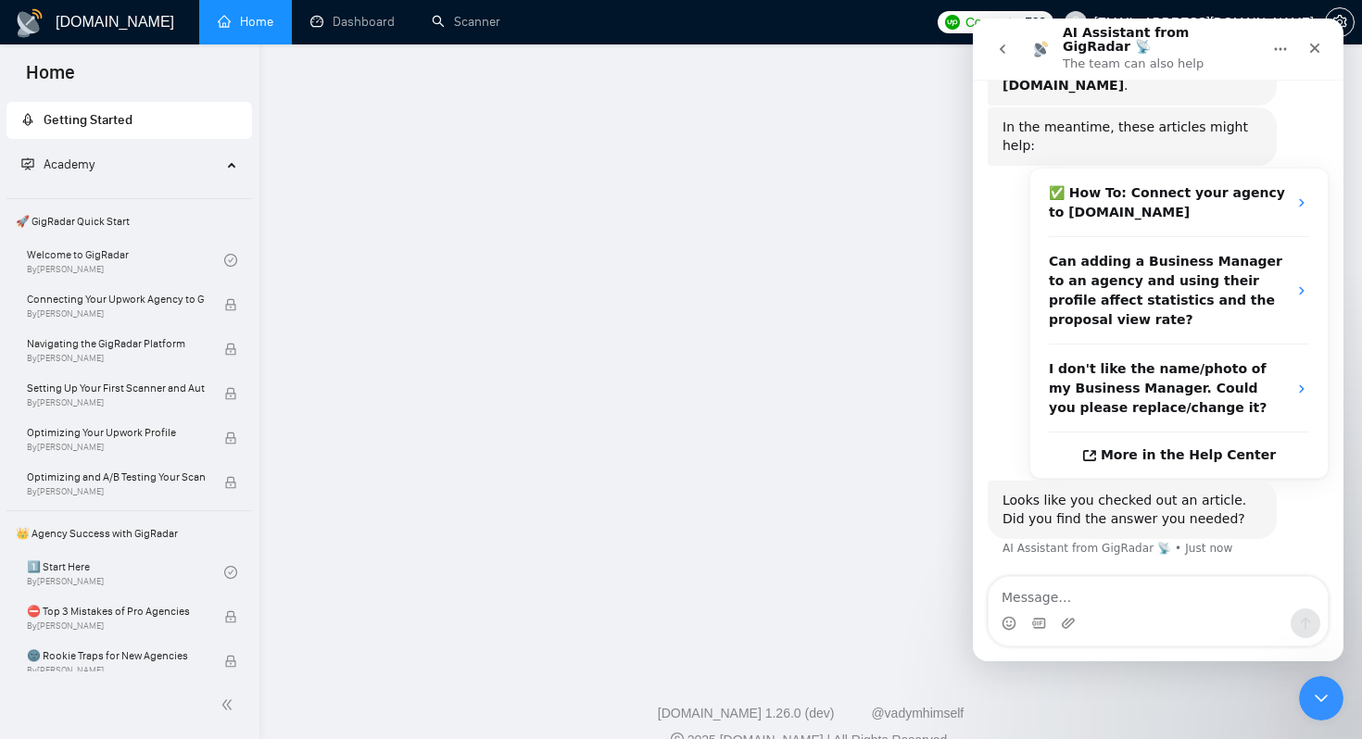
click at [1284, 592] on button "No" at bounding box center [1296, 610] width 45 height 37
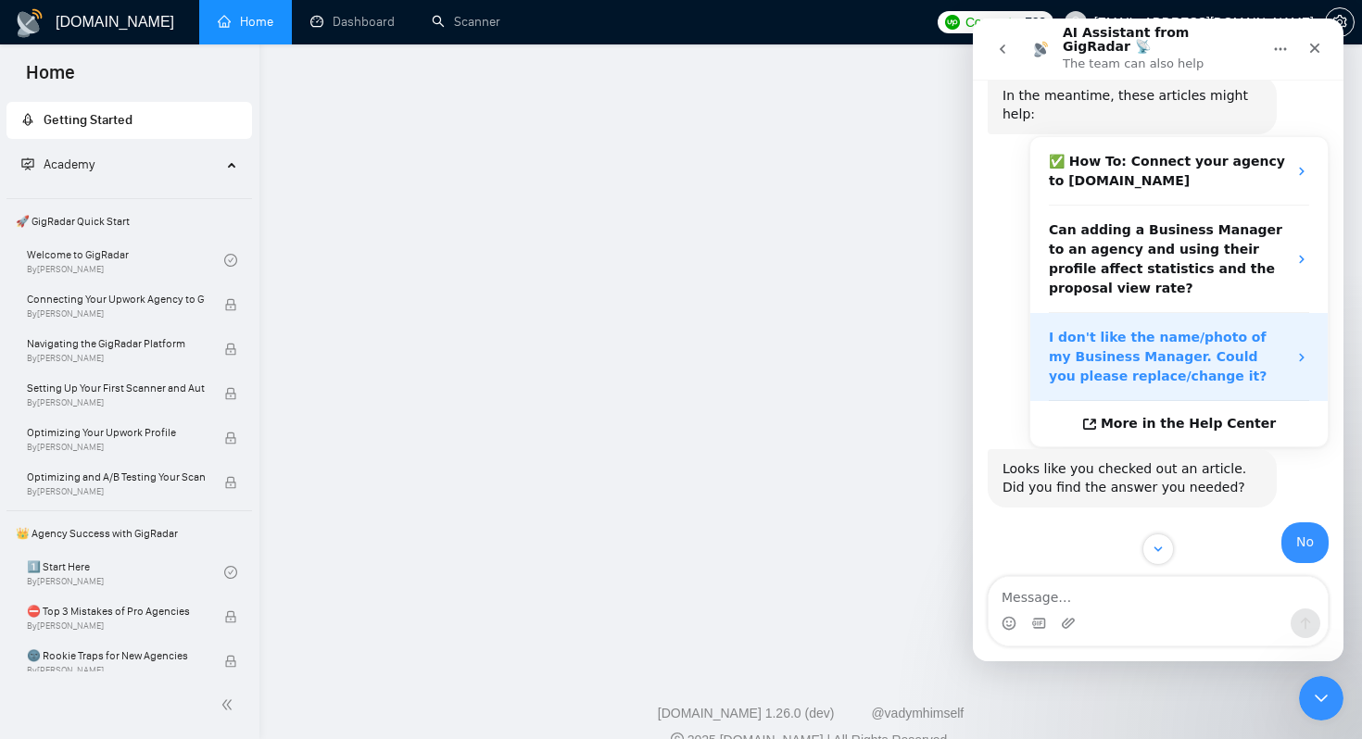
scroll to position [316, 0]
